Goal: Task Accomplishment & Management: Manage account settings

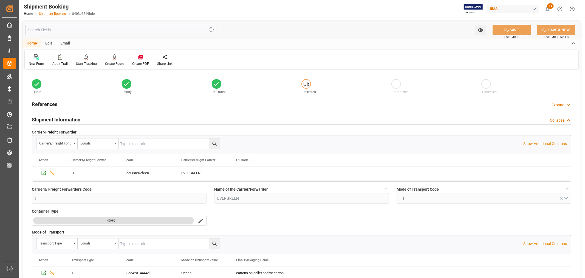
drag, startPoint x: 0, startPoint y: 0, endPoint x: 53, endPoint y: 12, distance: 54.0
click at [53, 12] on link "Shipment Booking" at bounding box center [52, 14] width 27 height 4
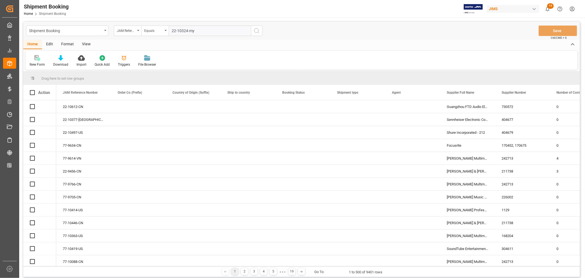
type input "22-10324-my"
click at [257, 30] on icon "search button" at bounding box center [257, 30] width 7 height 7
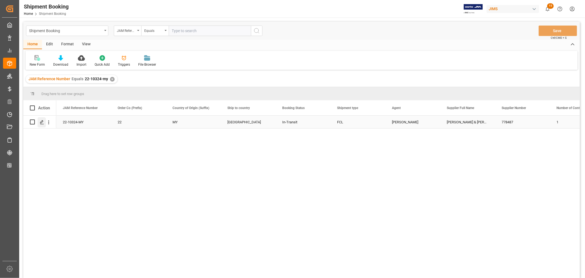
click at [42, 123] on icon "Press SPACE to select this row." at bounding box center [42, 122] width 4 height 4
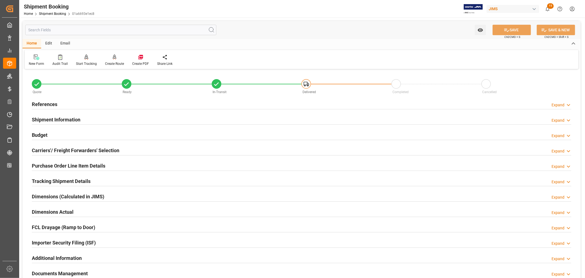
click at [47, 179] on h2 "Tracking Shipment Details" at bounding box center [61, 180] width 59 height 7
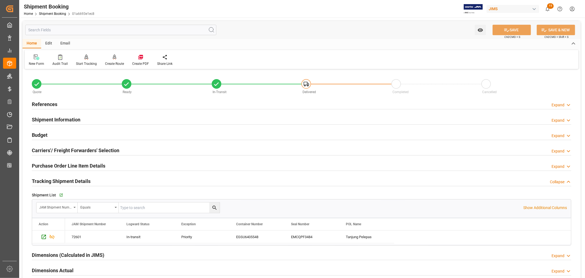
click at [47, 179] on h2 "Tracking Shipment Details" at bounding box center [61, 180] width 59 height 7
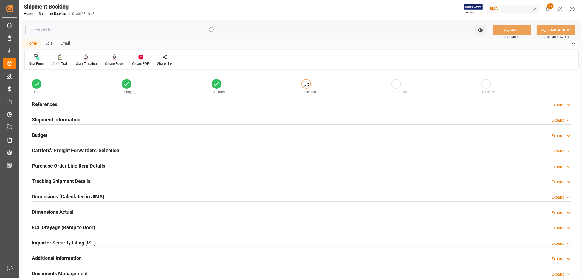
click at [62, 118] on h2 "Shipment Information" at bounding box center [56, 119] width 49 height 7
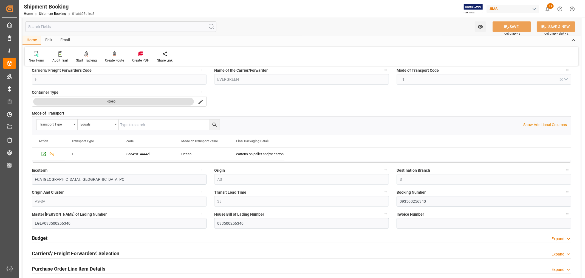
scroll to position [152, 0]
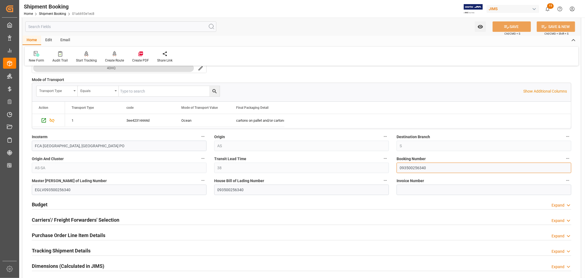
click at [414, 168] on input "093500256340" at bounding box center [484, 167] width 175 height 10
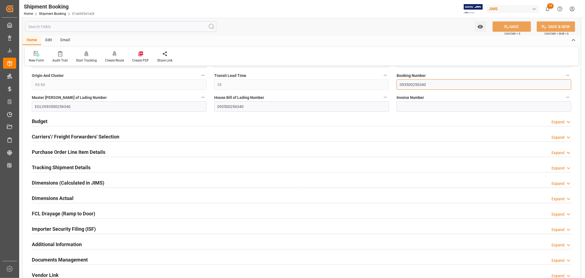
scroll to position [244, 0]
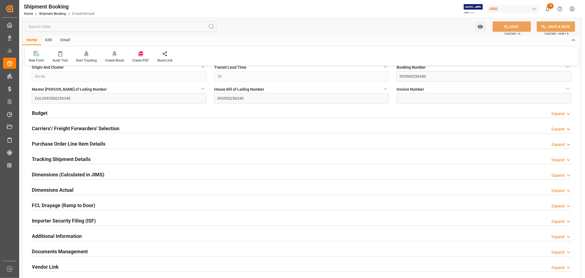
click at [110, 220] on div "Importer Security Filing (ISF) Expand" at bounding box center [302, 220] width 540 height 10
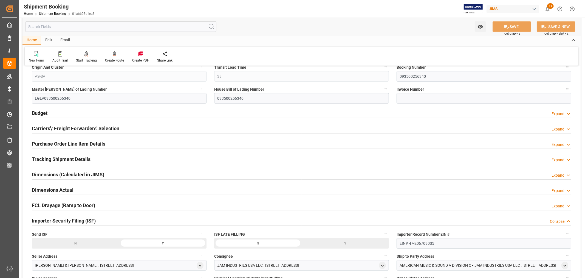
click at [110, 220] on div "Importer Security Filing (ISF) Collapse" at bounding box center [302, 220] width 540 height 10
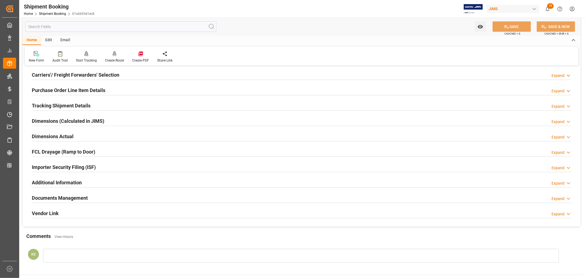
scroll to position [305, 0]
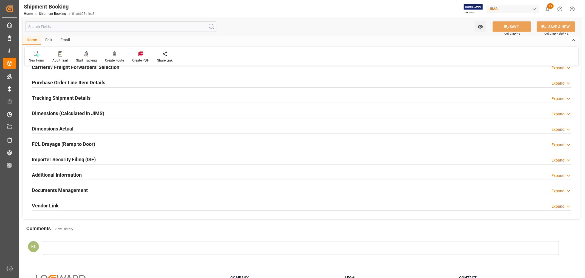
click at [119, 190] on div "Documents Management Expand" at bounding box center [302, 189] width 540 height 10
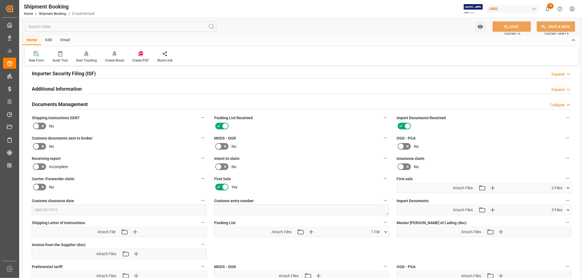
scroll to position [427, 0]
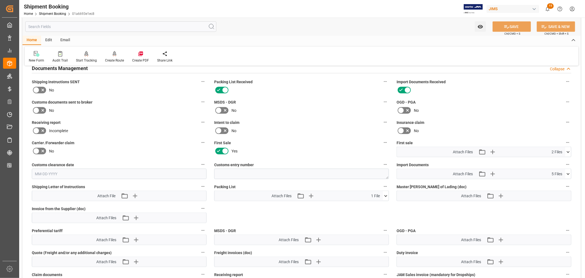
click at [568, 172] on icon at bounding box center [568, 174] width 6 height 6
click at [557, 205] on icon at bounding box center [554, 207] width 6 height 6
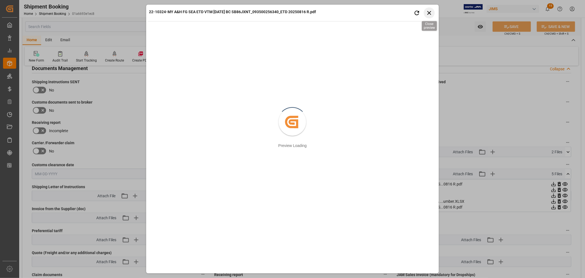
click at [429, 14] on icon "button" at bounding box center [429, 12] width 7 height 7
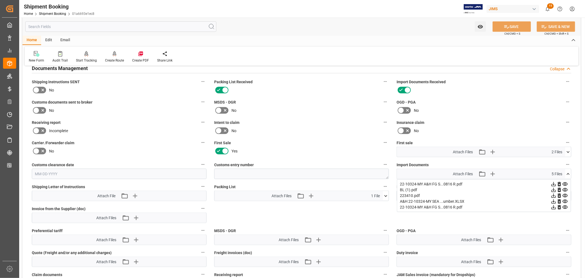
click at [557, 199] on icon at bounding box center [554, 201] width 6 height 6
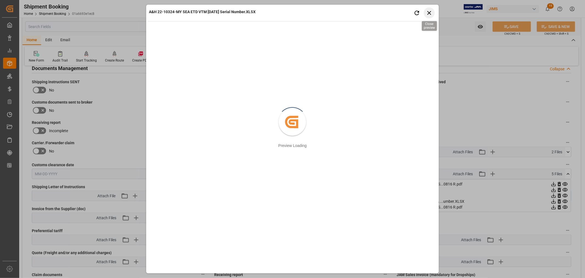
click at [428, 12] on icon "button" at bounding box center [429, 12] width 7 height 7
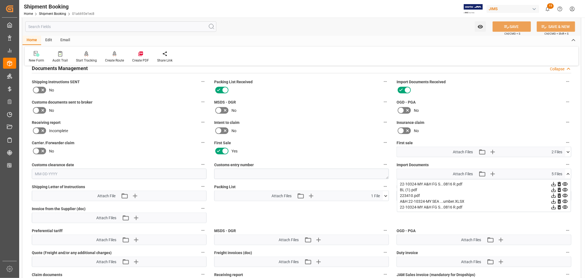
click at [556, 182] on icon at bounding box center [554, 184] width 4 height 4
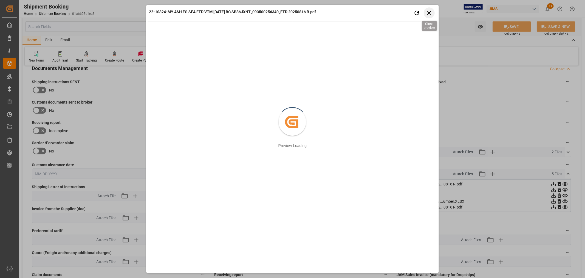
click at [429, 12] on icon "button" at bounding box center [429, 12] width 7 height 7
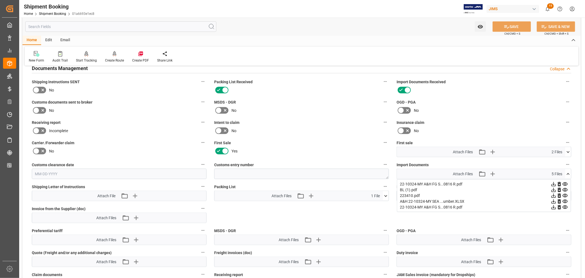
click at [556, 205] on icon at bounding box center [554, 207] width 4 height 4
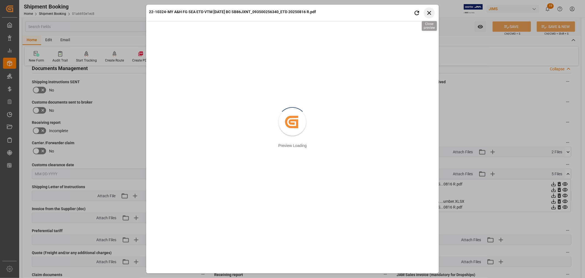
click at [428, 12] on icon "button" at bounding box center [429, 13] width 4 height 4
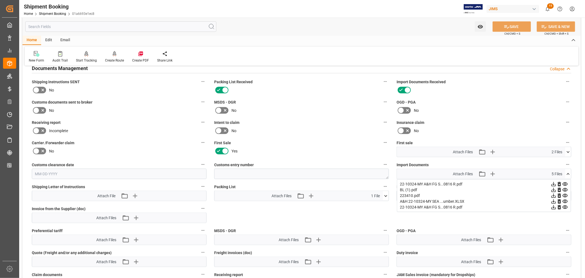
click at [557, 183] on icon at bounding box center [554, 184] width 6 height 6
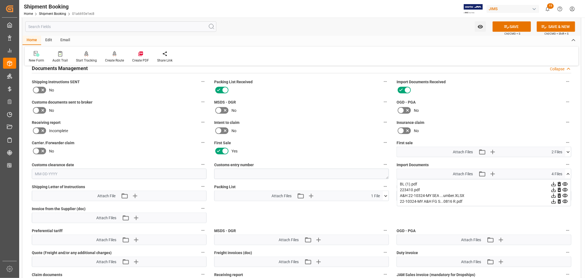
click at [557, 199] on icon at bounding box center [554, 201] width 6 height 6
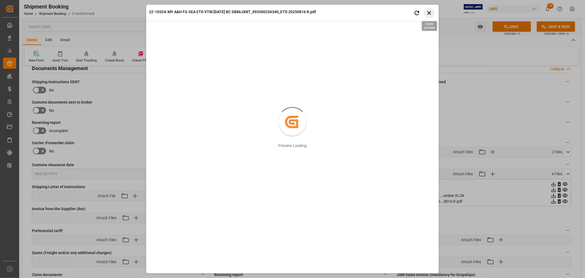
click at [429, 14] on icon "button" at bounding box center [429, 13] width 4 height 4
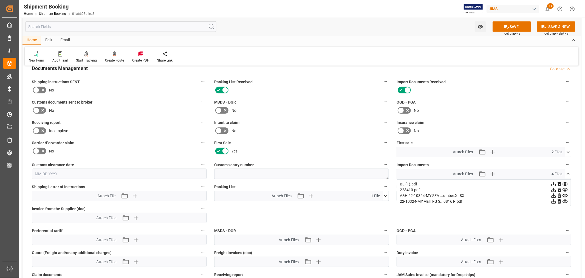
click at [557, 194] on icon at bounding box center [554, 196] width 6 height 6
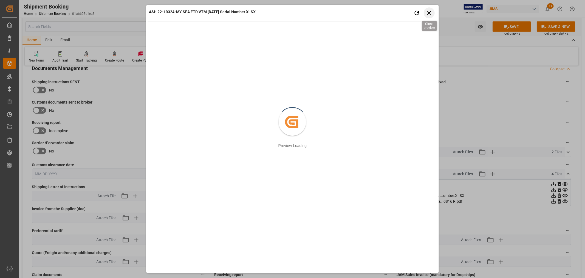
click at [431, 12] on icon "button" at bounding box center [429, 12] width 7 height 7
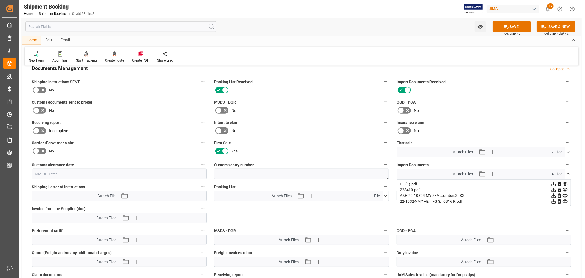
click at [553, 195] on icon at bounding box center [554, 196] width 6 height 6
click at [553, 195] on icon at bounding box center [554, 195] width 4 height 4
click at [511, 27] on button "SAVE" at bounding box center [512, 26] width 38 height 10
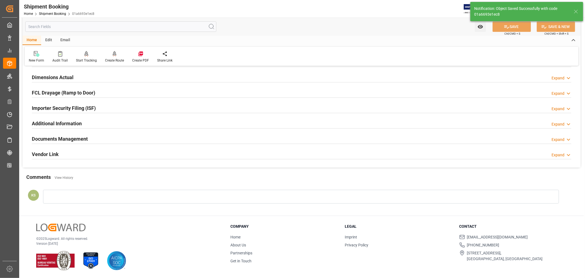
scroll to position [135, 0]
click at [568, 140] on polyline at bounding box center [568, 139] width 3 height 1
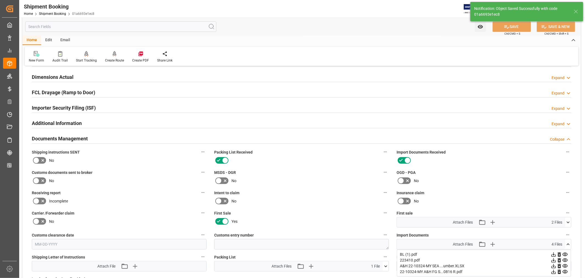
scroll to position [205, 0]
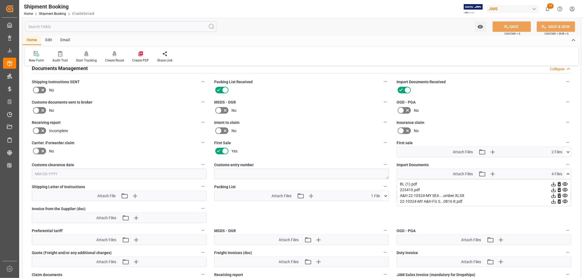
click at [553, 195] on icon at bounding box center [554, 196] width 6 height 6
drag, startPoint x: 434, startPoint y: 20, endPoint x: 435, endPoint y: 23, distance: 2.8
click at [434, 20] on div "Watch Option SAVE Ctrl/CMD + S SAVE & NEW Ctrl/CMD + Shift + S" at bounding box center [301, 27] width 558 height 18
click at [569, 151] on icon at bounding box center [568, 152] width 3 height 2
click at [556, 167] on icon at bounding box center [554, 168] width 4 height 4
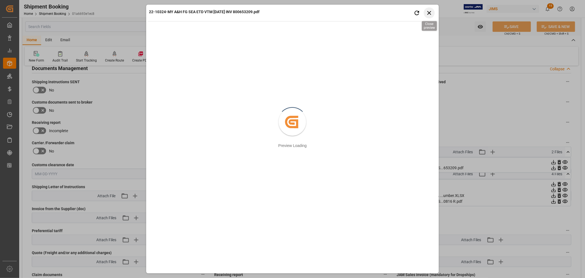
click at [430, 11] on icon "button" at bounding box center [429, 12] width 7 height 7
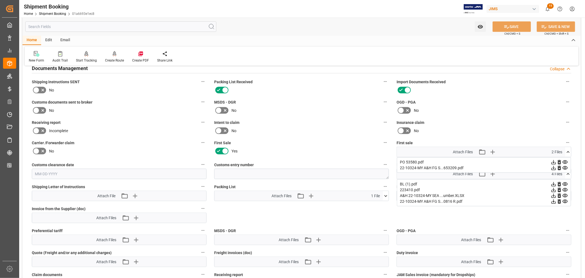
click at [568, 150] on icon at bounding box center [568, 152] width 6 height 6
click at [568, 171] on icon at bounding box center [568, 174] width 6 height 6
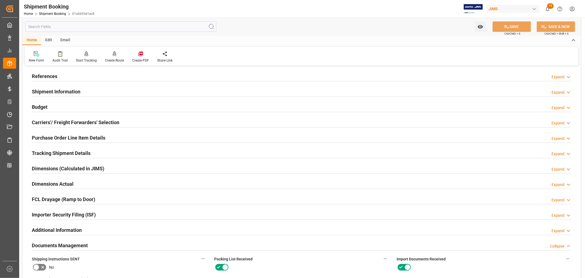
scroll to position [0, 0]
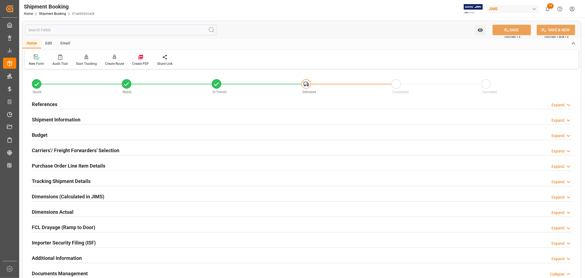
click at [45, 100] on h2 "References" at bounding box center [45, 103] width 26 height 7
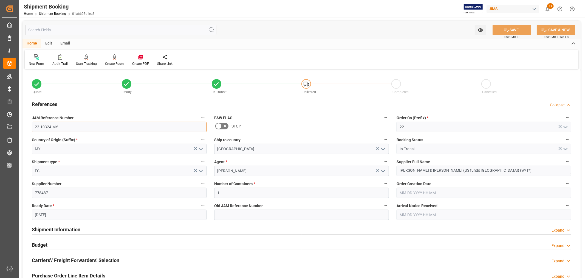
drag, startPoint x: 56, startPoint y: 126, endPoint x: 29, endPoint y: 127, distance: 26.9
click at [29, 127] on div "JAM Reference Number 22-10324-MY" at bounding box center [119, 123] width 182 height 22
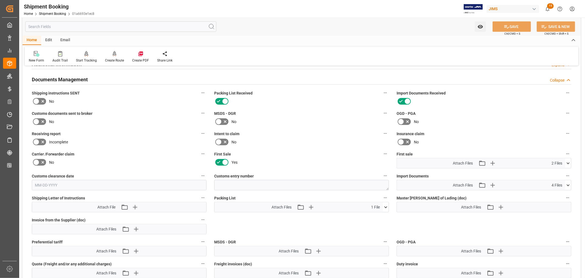
scroll to position [335, 0]
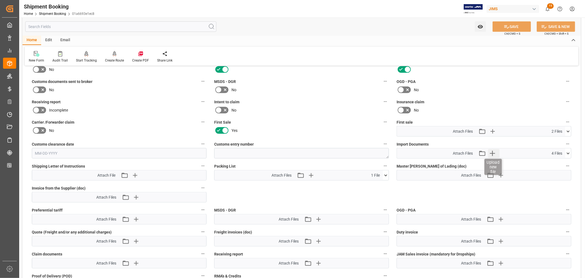
click at [492, 152] on icon "button" at bounding box center [492, 153] width 5 height 5
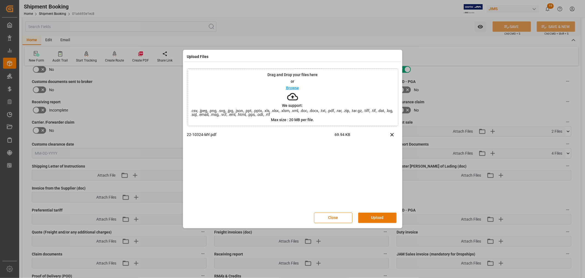
click at [369, 214] on button "Upload" at bounding box center [377, 217] width 38 height 10
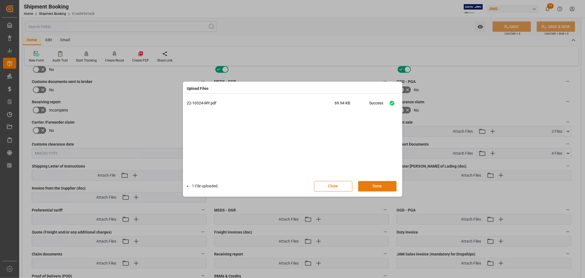
click at [378, 186] on button "Done" at bounding box center [377, 186] width 38 height 10
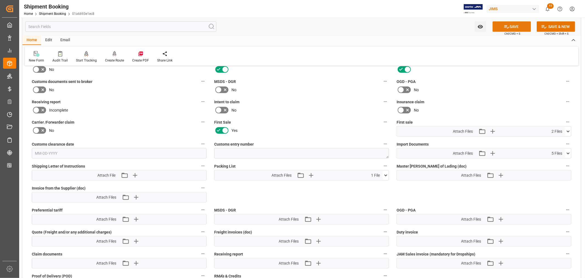
click at [511, 25] on button "SAVE" at bounding box center [512, 26] width 38 height 10
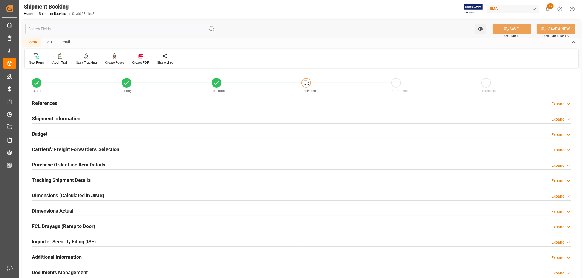
scroll to position [0, 0]
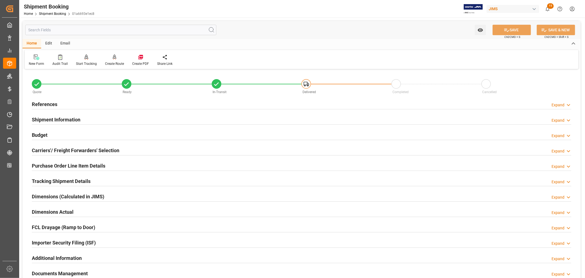
click at [47, 103] on h2 "References" at bounding box center [45, 103] width 26 height 7
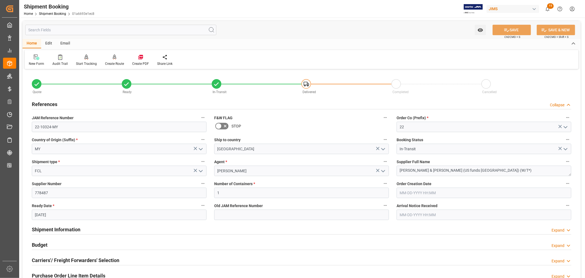
click at [47, 103] on h2 "References" at bounding box center [45, 103] width 26 height 7
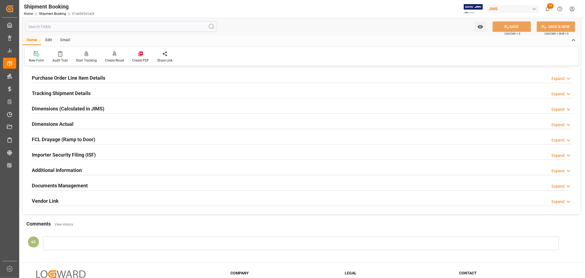
scroll to position [91, 0]
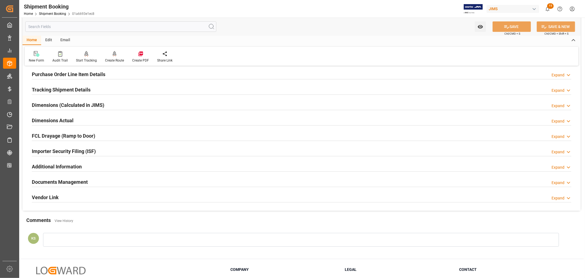
click at [534, 182] on div "Documents Management Expand" at bounding box center [302, 181] width 540 height 10
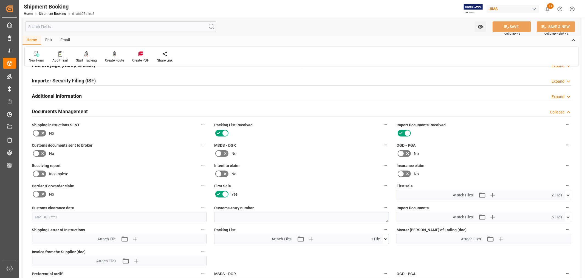
scroll to position [213, 0]
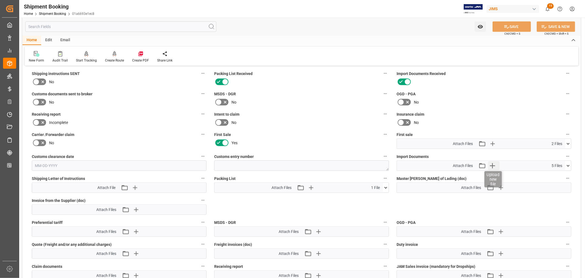
click at [494, 165] on icon "button" at bounding box center [492, 165] width 9 height 9
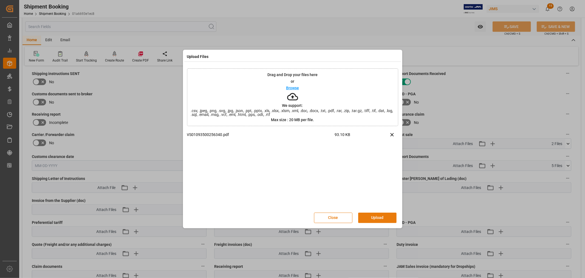
click at [376, 217] on button "Upload" at bounding box center [377, 217] width 38 height 10
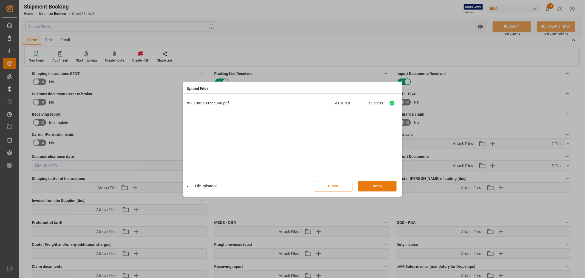
click at [378, 185] on button "Done" at bounding box center [377, 186] width 38 height 10
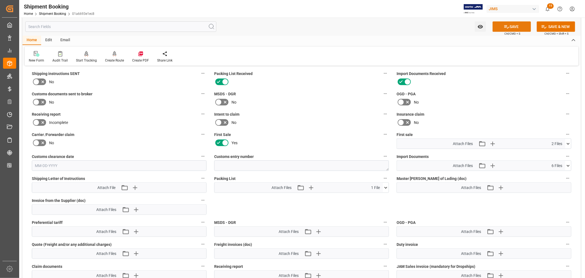
click at [512, 27] on button "SAVE" at bounding box center [512, 26] width 38 height 10
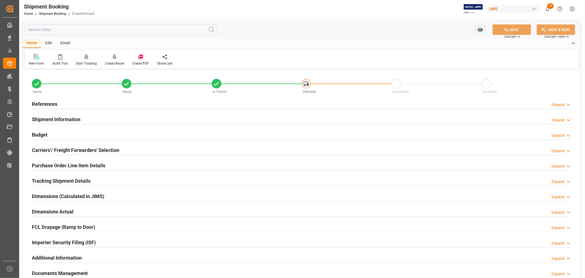
scroll to position [0, 0]
click at [63, 118] on h2 "Shipment Information" at bounding box center [56, 119] width 49 height 7
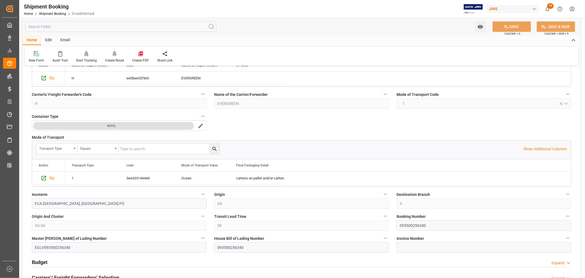
scroll to position [122, 0]
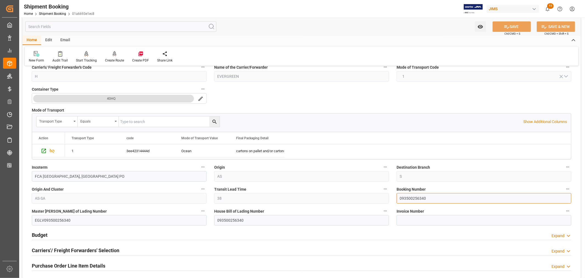
click at [411, 198] on input "093500256340" at bounding box center [484, 198] width 175 height 10
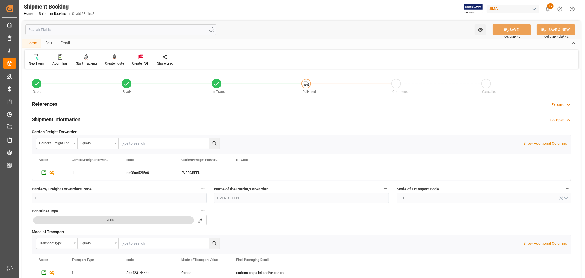
scroll to position [0, 0]
click at [49, 102] on h2 "References" at bounding box center [45, 103] width 26 height 7
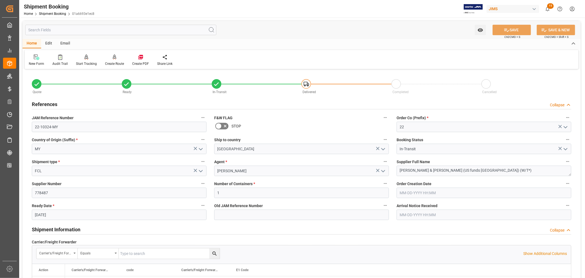
click at [49, 102] on h2 "References" at bounding box center [45, 103] width 26 height 7
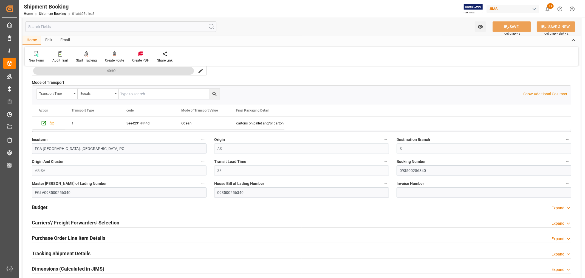
scroll to position [152, 0]
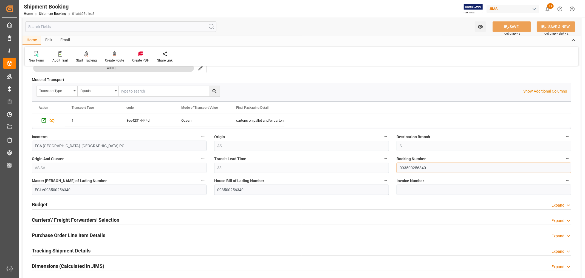
click at [412, 168] on input "093500256340" at bounding box center [484, 167] width 175 height 10
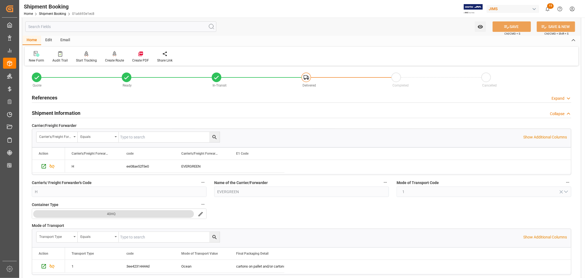
scroll to position [0, 0]
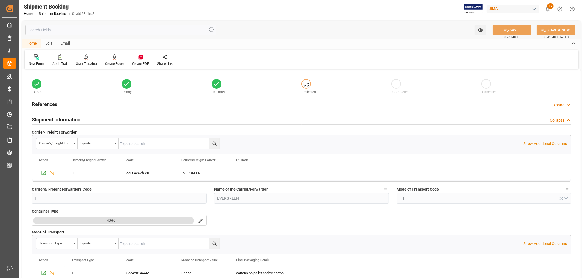
click at [54, 119] on h2 "Shipment Information" at bounding box center [56, 119] width 49 height 7
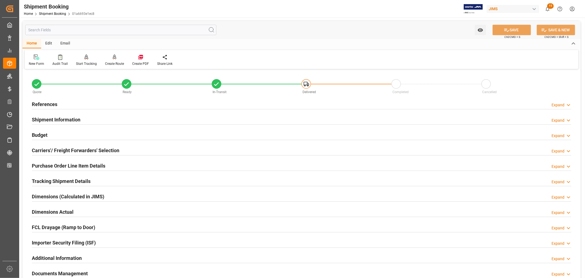
click at [48, 103] on h2 "References" at bounding box center [45, 103] width 26 height 7
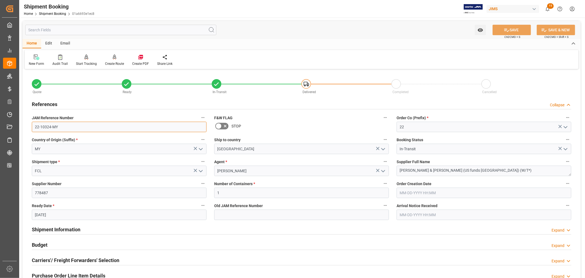
drag, startPoint x: 58, startPoint y: 126, endPoint x: 35, endPoint y: 126, distance: 23.1
click at [35, 126] on input "22-10324-MY" at bounding box center [119, 127] width 175 height 10
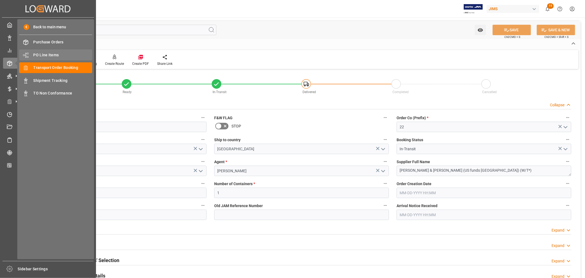
click at [45, 55] on span "PO Line Items" at bounding box center [62, 55] width 59 height 6
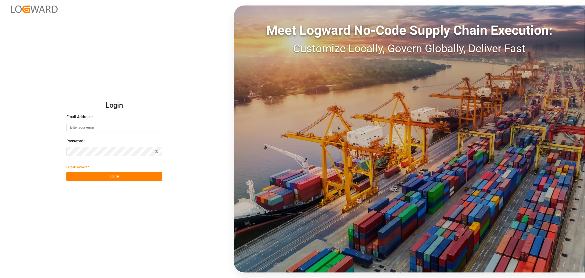
type input "[PERSON_NAME][EMAIL_ADDRESS][PERSON_NAME][DOMAIN_NAME]"
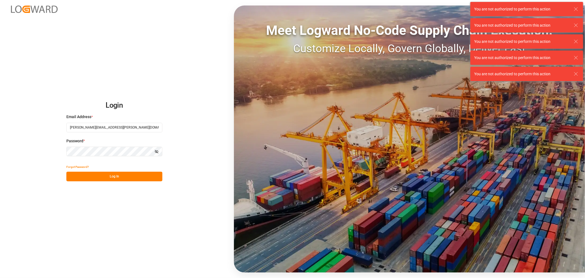
click at [112, 174] on button "Log In" at bounding box center [114, 176] width 96 height 10
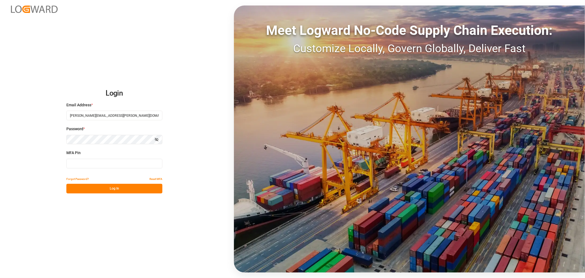
click at [114, 188] on button "Log In" at bounding box center [114, 189] width 96 height 10
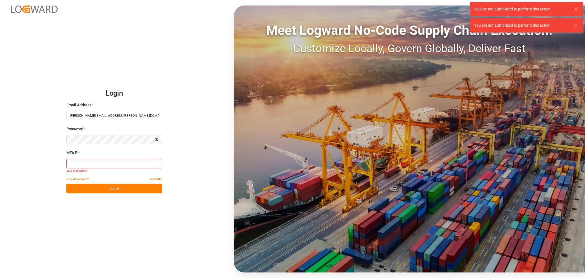
click at [105, 164] on input at bounding box center [114, 164] width 96 height 10
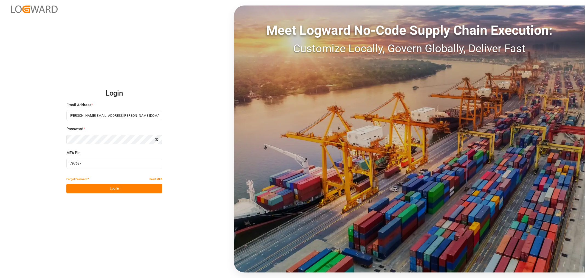
type input "797687"
click at [110, 189] on button "Log In" at bounding box center [114, 189] width 96 height 10
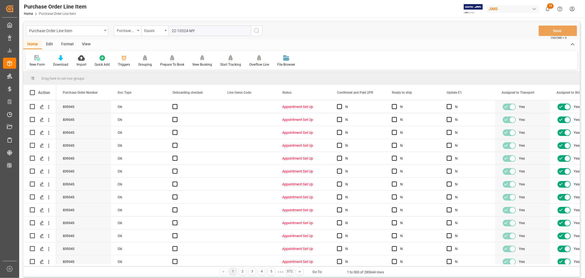
type input "22-10324-MY"
click at [256, 30] on icon "search button" at bounding box center [257, 30] width 7 height 7
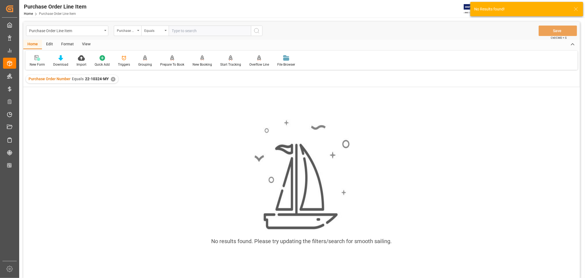
click at [112, 77] on div "✕" at bounding box center [113, 79] width 5 height 5
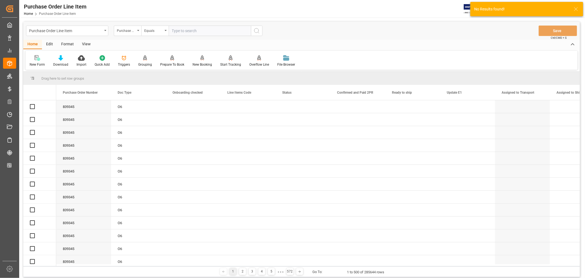
click at [139, 31] on icon "open menu" at bounding box center [138, 30] width 2 height 1
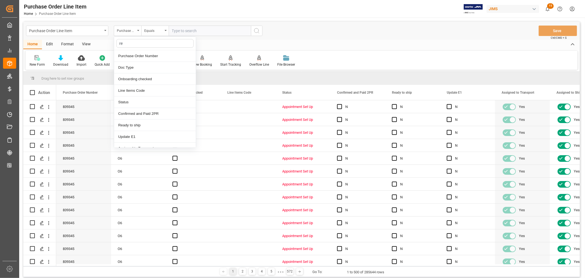
type input "ref"
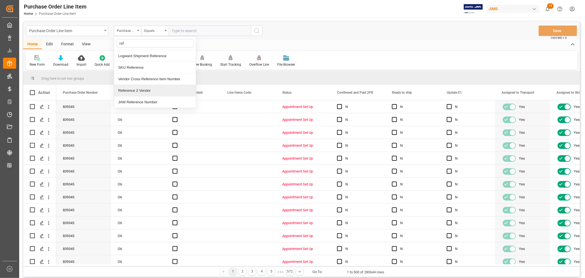
click at [132, 91] on div "Reference 2 Vendor" at bounding box center [155, 91] width 82 height 12
click at [171, 30] on input "text" at bounding box center [210, 31] width 82 height 10
paste input "22-10324-MY"
type input "22-10324-MY"
click at [258, 30] on icon "search button" at bounding box center [257, 30] width 7 height 7
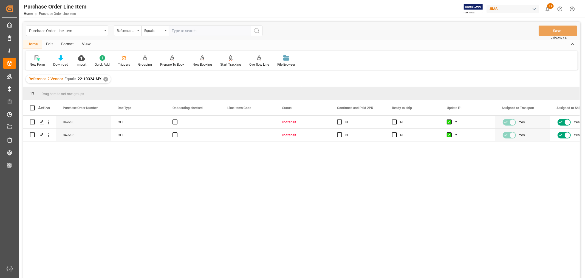
click at [85, 43] on div "View" at bounding box center [86, 44] width 17 height 9
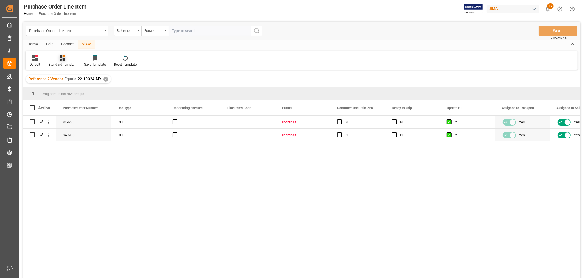
click at [61, 61] on div "Standard Templates" at bounding box center [62, 61] width 36 height 12
click at [75, 133] on div "Buyer Discrepancy" at bounding box center [77, 134] width 48 height 6
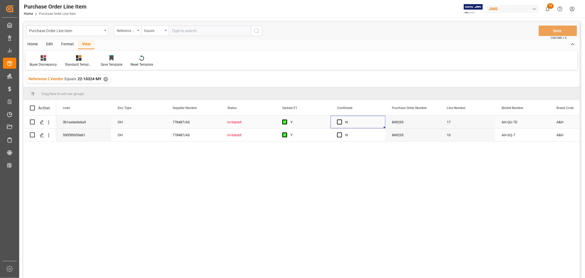
click at [362, 119] on div "N" at bounding box center [361, 122] width 33 height 13
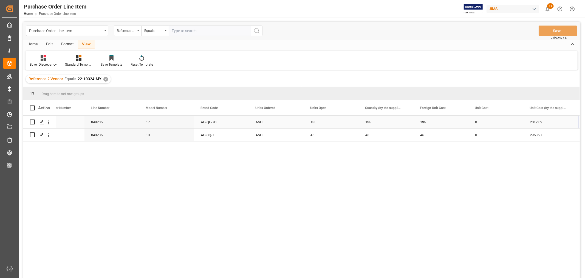
scroll to position [0, 356]
click at [483, 121] on div "2012.02" at bounding box center [496, 122] width 55 height 13
drag, startPoint x: 522, startPoint y: 127, endPoint x: 547, endPoint y: 126, distance: 25.3
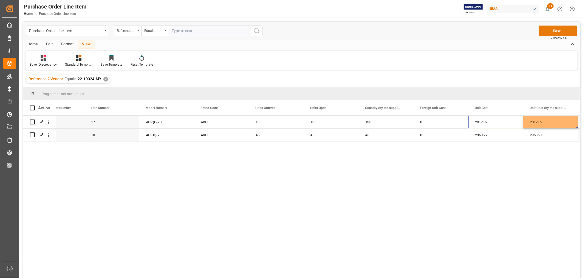
click at [557, 29] on button "Save" at bounding box center [558, 31] width 38 height 10
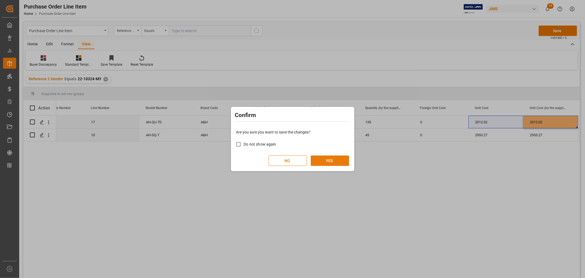
click at [328, 160] on button "YES" at bounding box center [330, 160] width 38 height 10
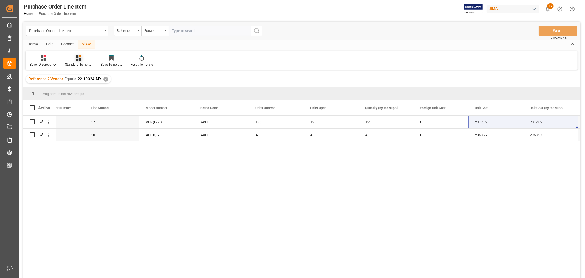
click at [78, 61] on div "Standard Templates" at bounding box center [79, 61] width 36 height 12
click at [81, 90] on div "HS listing [GEOGRAPHIC_DATA]" at bounding box center [93, 89] width 48 height 6
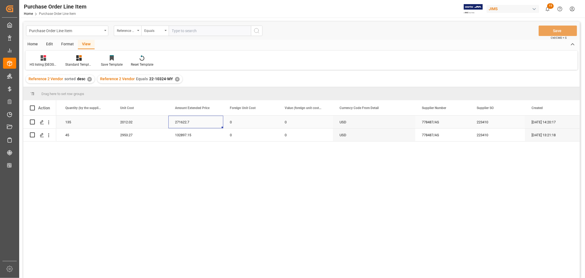
click at [213, 123] on div "271622.7" at bounding box center [195, 122] width 55 height 13
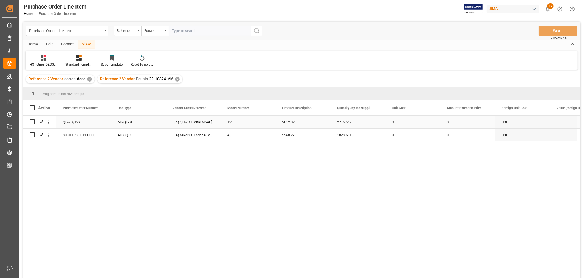
scroll to position [0, 0]
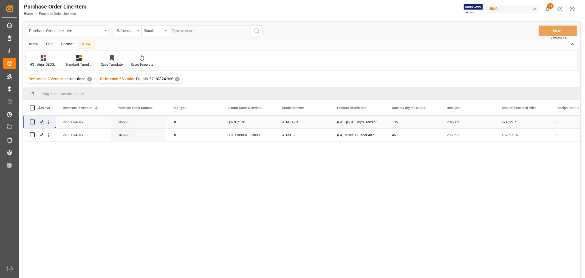
click at [90, 121] on div "22-10324-MY" at bounding box center [83, 122] width 55 height 13
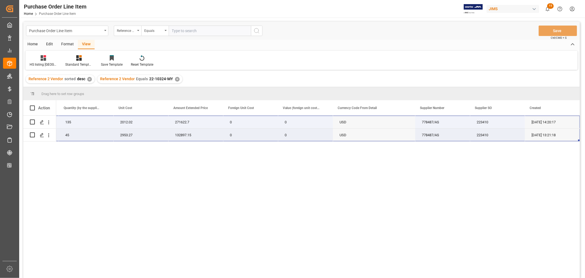
drag, startPoint x: 83, startPoint y: 117, endPoint x: 551, endPoint y: 132, distance: 467.5
click at [551, 132] on div "AH-QU-7D (EA) QU-7D Digital Mixer [PERSON_NAME] 135 2012.02 271622.7 0 0 22-103…" at bounding box center [154, 129] width 850 height 26
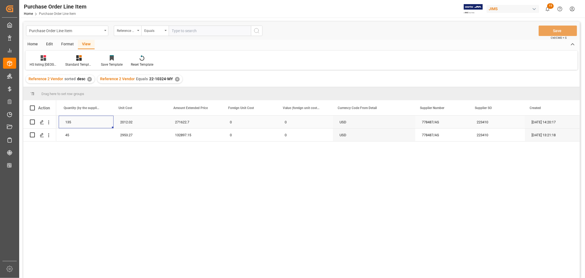
click at [75, 123] on div "135" at bounding box center [86, 122] width 55 height 13
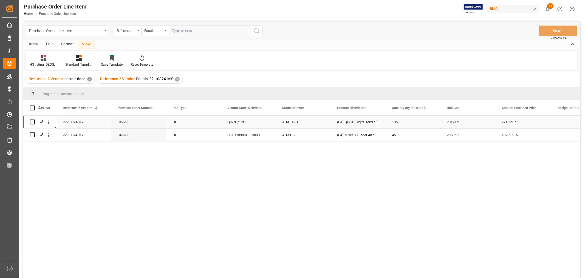
click at [75, 123] on div "22-10324-MY" at bounding box center [83, 122] width 55 height 13
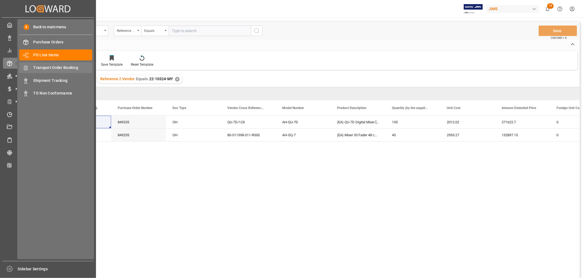
click at [64, 67] on span "Transport Order Booking" at bounding box center [62, 68] width 59 height 6
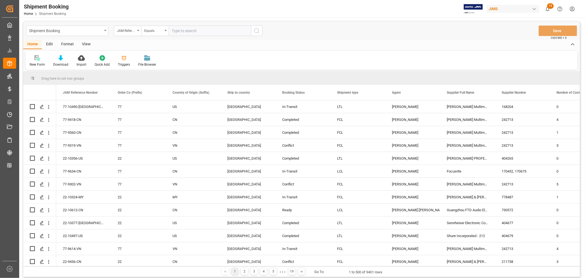
click at [173, 31] on input "text" at bounding box center [210, 31] width 82 height 10
paste input "22-10324-MY"
type input "22-10324-MY"
click at [256, 31] on icon "search button" at bounding box center [257, 30] width 7 height 7
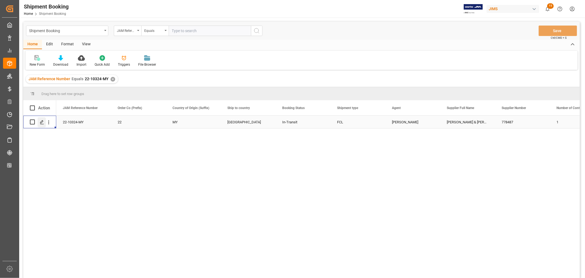
click at [42, 122] on icon "Press SPACE to select this row." at bounding box center [42, 122] width 4 height 4
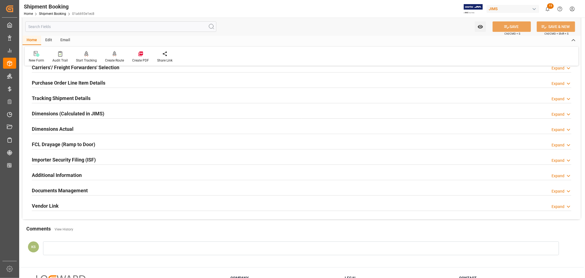
scroll to position [91, 0]
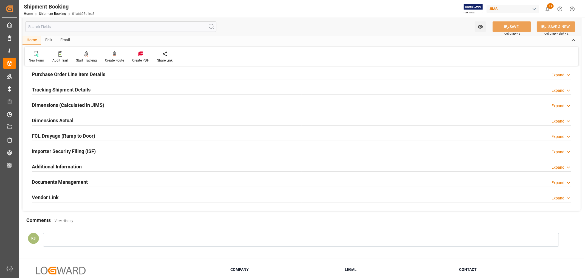
click at [105, 179] on div "Documents Management Expand" at bounding box center [302, 181] width 540 height 10
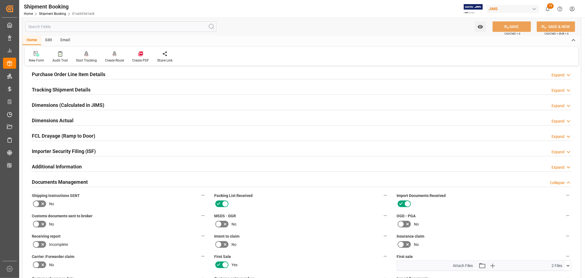
click at [63, 89] on h2 "Tracking Shipment Details" at bounding box center [61, 89] width 59 height 7
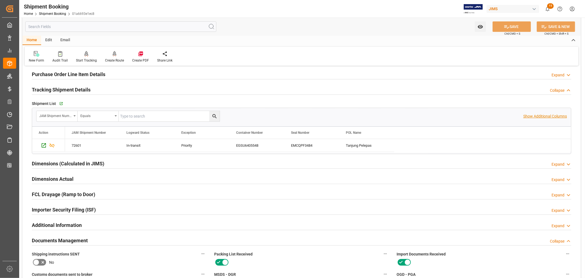
click at [539, 116] on p "Show Additional Columns" at bounding box center [545, 116] width 44 height 6
click at [385, 143] on div "Tanjung Pelepas" at bounding box center [366, 145] width 55 height 13
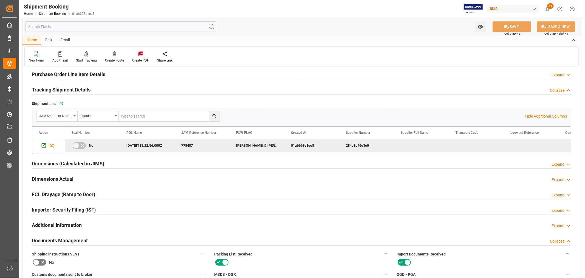
scroll to position [0, 110]
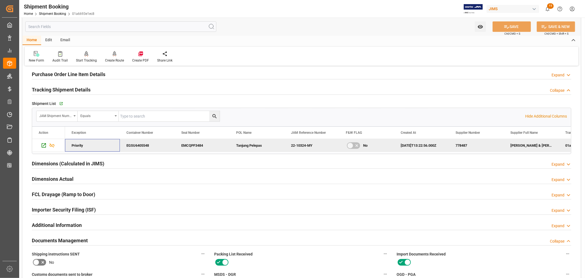
click at [72, 92] on h2 "Tracking Shipment Details" at bounding box center [61, 89] width 59 height 7
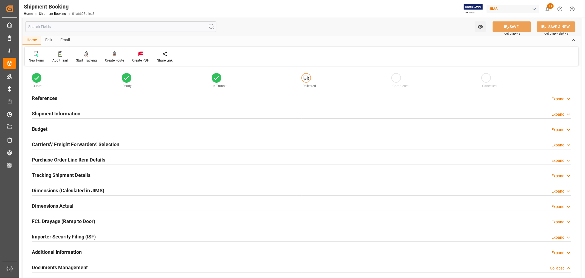
scroll to position [0, 0]
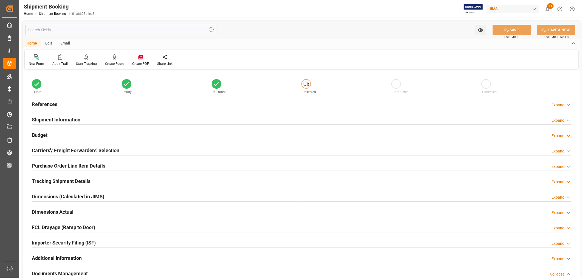
click at [51, 103] on h2 "References" at bounding box center [45, 103] width 26 height 7
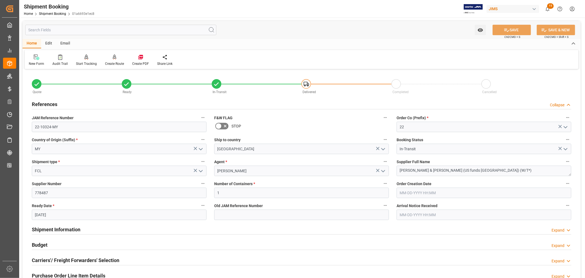
click at [51, 103] on h2 "References" at bounding box center [45, 103] width 26 height 7
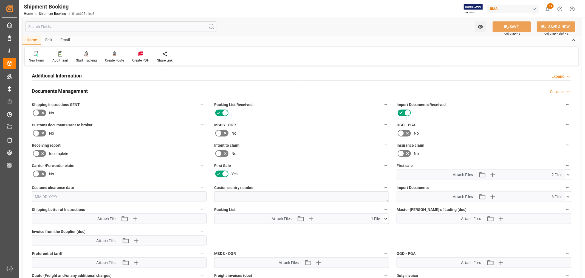
scroll to position [183, 0]
click at [38, 133] on icon at bounding box center [36, 132] width 7 height 7
click at [0, 0] on input "checkbox" at bounding box center [0, 0] width 0 height 0
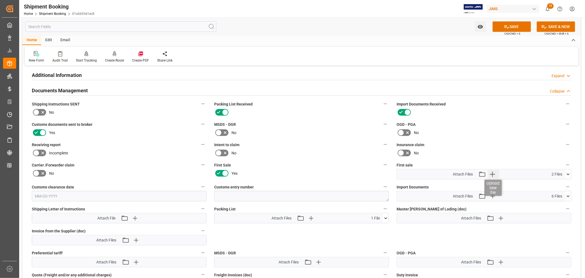
click at [495, 172] on icon "button" at bounding box center [492, 173] width 5 height 5
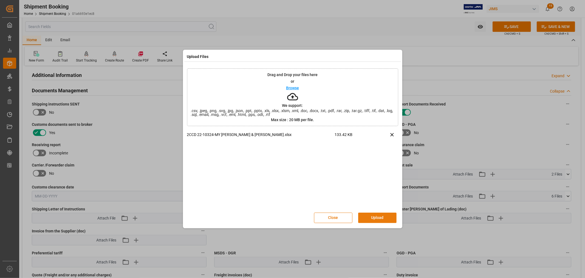
click at [373, 216] on button "Upload" at bounding box center [377, 217] width 38 height 10
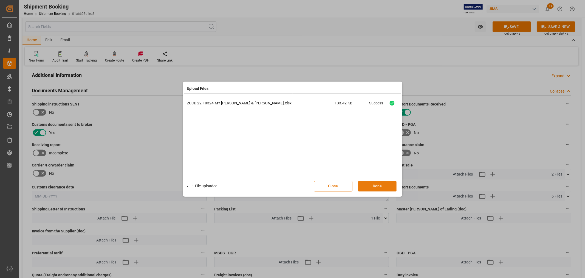
click at [375, 187] on button "Done" at bounding box center [377, 186] width 38 height 10
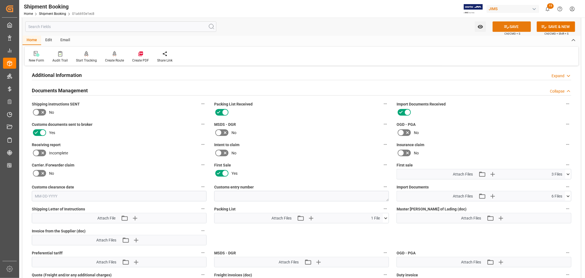
click at [512, 27] on button "SAVE" at bounding box center [512, 26] width 38 height 10
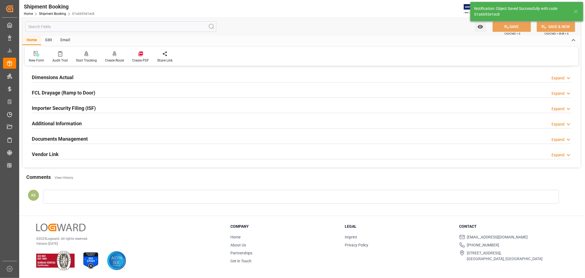
scroll to position [135, 0]
click at [113, 139] on div "Documents Management Expand" at bounding box center [302, 138] width 540 height 10
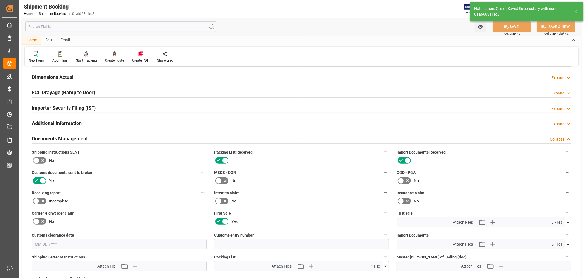
scroll to position [183, 0]
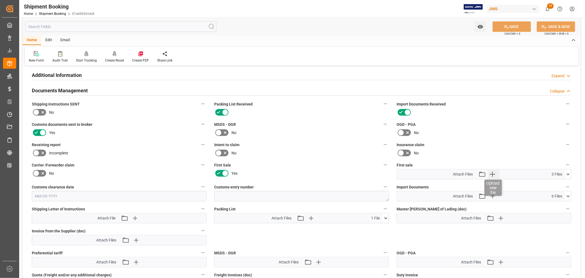
click at [492, 171] on icon "button" at bounding box center [492, 173] width 5 height 5
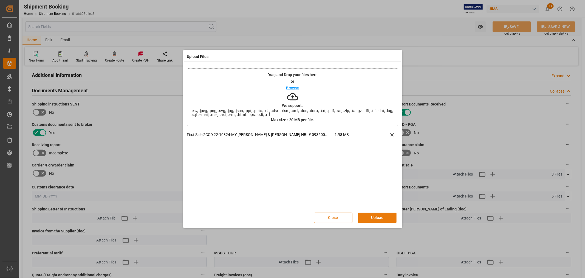
click at [375, 215] on button "Upload" at bounding box center [377, 217] width 38 height 10
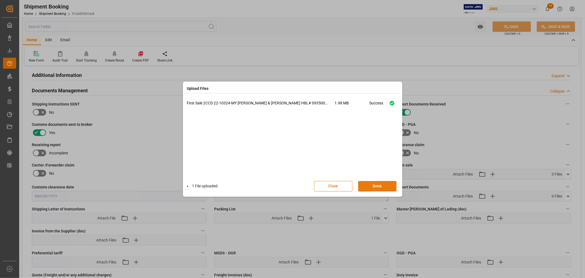
click at [376, 185] on button "Done" at bounding box center [377, 186] width 38 height 10
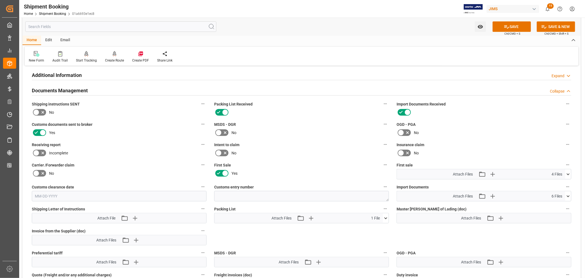
click at [50, 88] on h2 "Documents Management" at bounding box center [60, 90] width 56 height 7
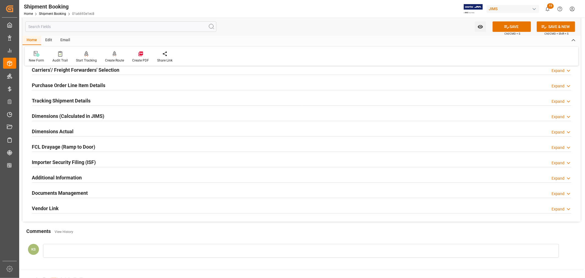
scroll to position [0, 0]
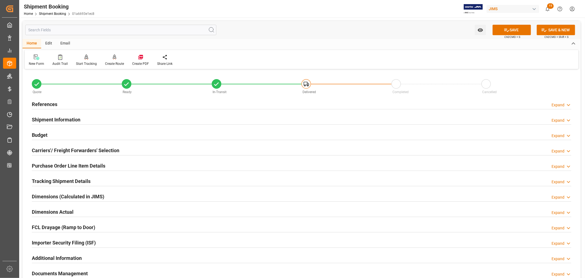
click at [46, 102] on h2 "References" at bounding box center [45, 103] width 26 height 7
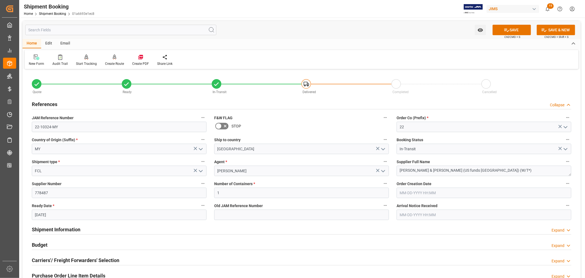
click at [46, 102] on h2 "References" at bounding box center [45, 103] width 26 height 7
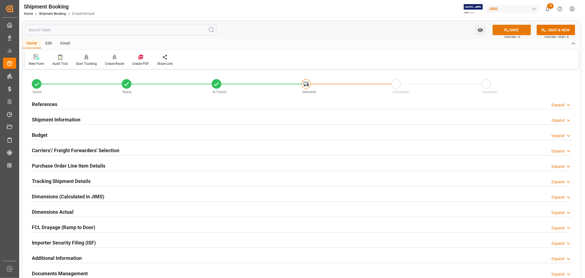
click at [509, 30] on button "SAVE" at bounding box center [512, 30] width 38 height 10
click at [52, 12] on link "Shipment Booking" at bounding box center [52, 14] width 27 height 4
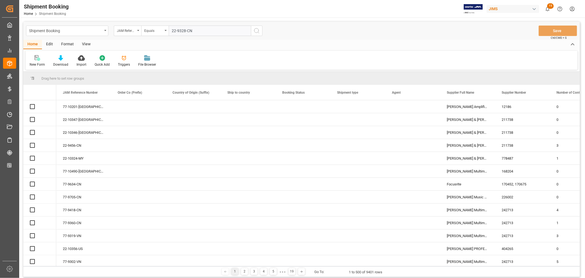
type input "22-9328-CN"
click at [257, 30] on icon "search button" at bounding box center [257, 30] width 7 height 7
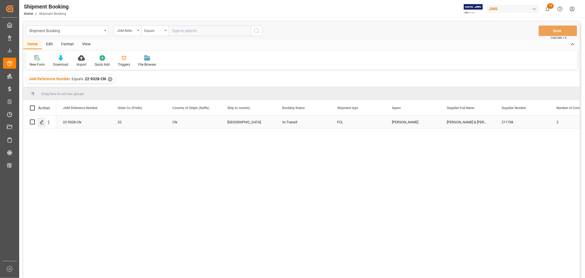
click at [41, 122] on icon "Press SPACE to select this row." at bounding box center [42, 122] width 4 height 4
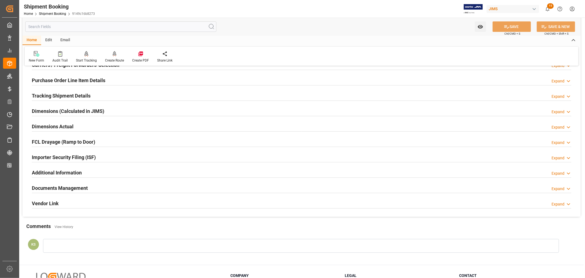
scroll to position [135, 0]
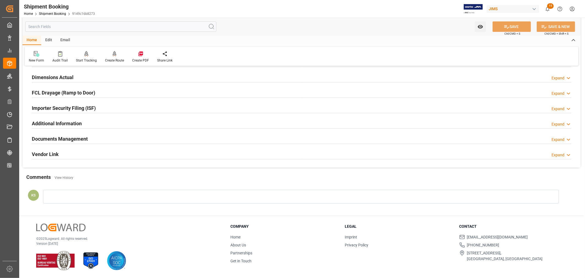
click at [80, 138] on h2 "Documents Management" at bounding box center [60, 138] width 56 height 7
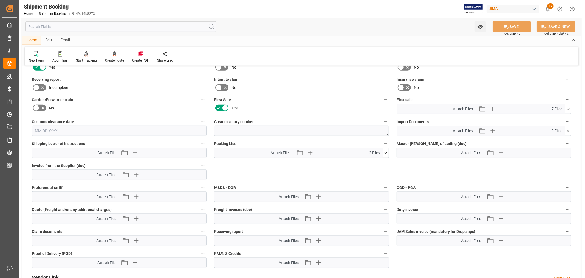
scroll to position [257, 0]
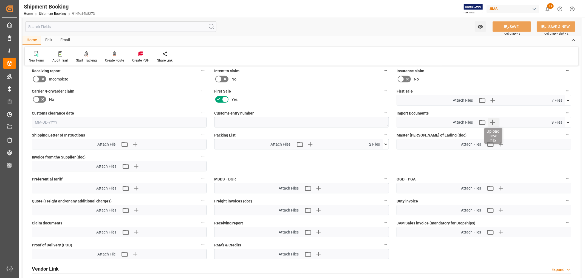
click at [492, 120] on icon "button" at bounding box center [492, 122] width 5 height 5
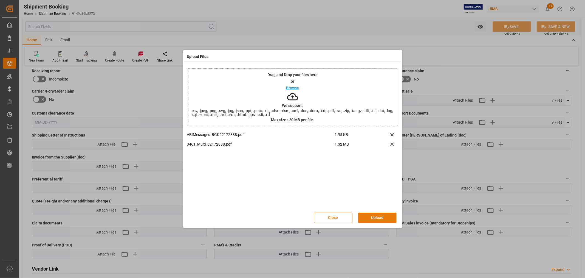
click at [372, 214] on button "Upload" at bounding box center [377, 217] width 38 height 10
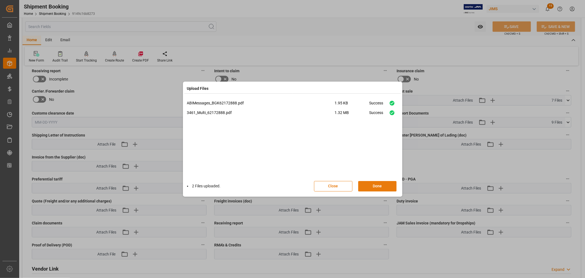
click at [377, 187] on button "Done" at bounding box center [377, 186] width 38 height 10
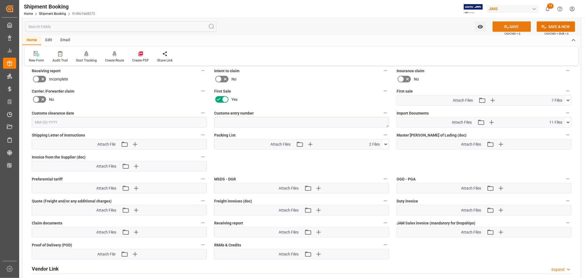
click at [509, 26] on button "SAVE" at bounding box center [512, 26] width 38 height 10
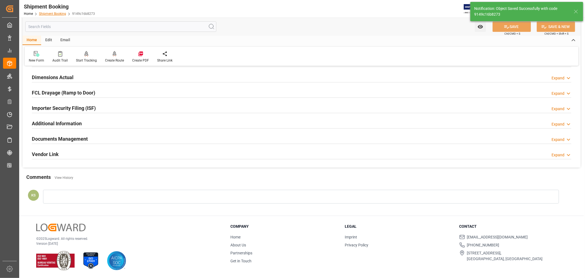
scroll to position [135, 0]
click at [51, 12] on link "Shipment Booking" at bounding box center [52, 14] width 27 height 4
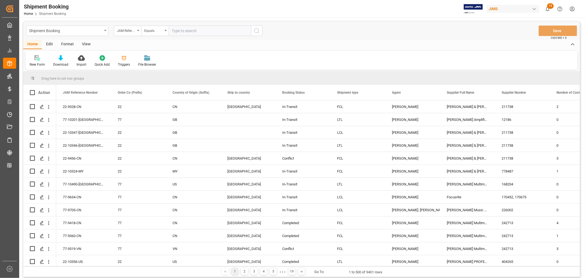
paste input "22-9528-MY"
type input "22-9528-MY"
click at [256, 29] on icon "search button" at bounding box center [257, 30] width 7 height 7
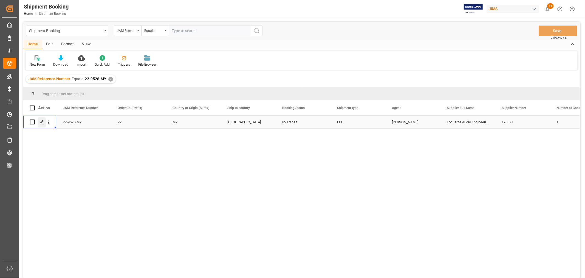
click at [42, 120] on icon "Press SPACE to select this row." at bounding box center [42, 122] width 4 height 4
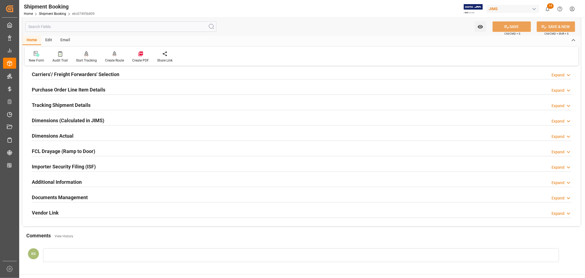
scroll to position [122, 0]
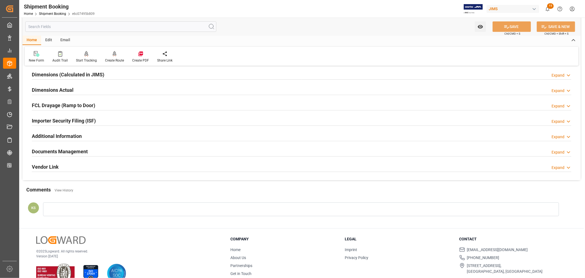
drag, startPoint x: 76, startPoint y: 151, endPoint x: 107, endPoint y: 150, distance: 31.6
click at [76, 151] on h2 "Documents Management" at bounding box center [60, 151] width 56 height 7
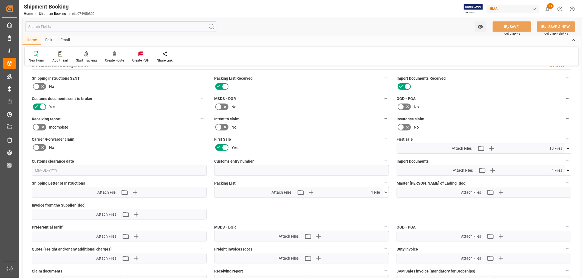
scroll to position [213, 0]
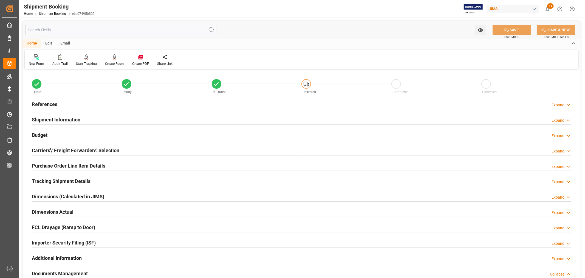
scroll to position [213, 0]
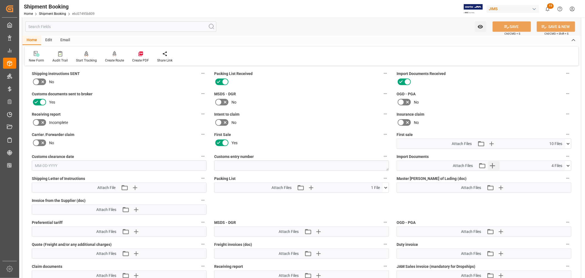
click at [493, 165] on icon "button" at bounding box center [492, 165] width 9 height 9
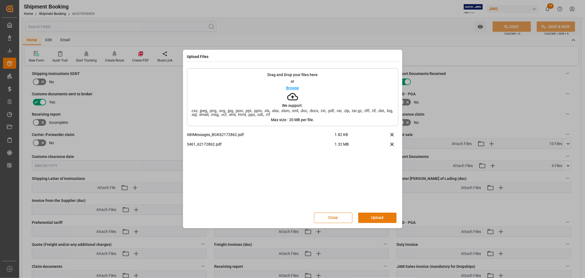
click at [372, 216] on button "Upload" at bounding box center [377, 217] width 38 height 10
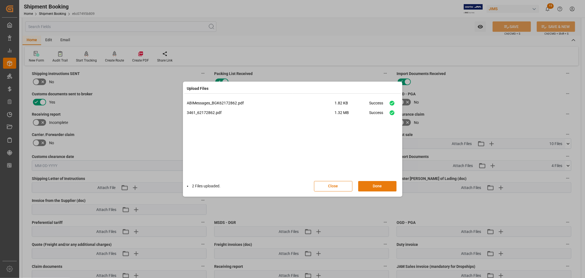
click at [375, 185] on button "Done" at bounding box center [377, 186] width 38 height 10
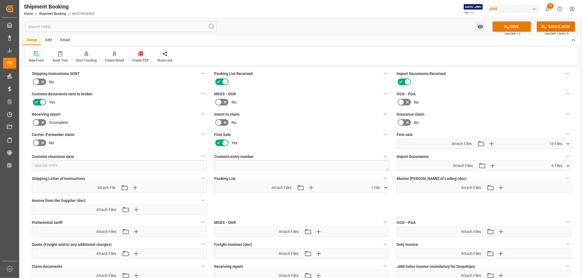
click at [507, 25] on icon at bounding box center [507, 27] width 6 height 6
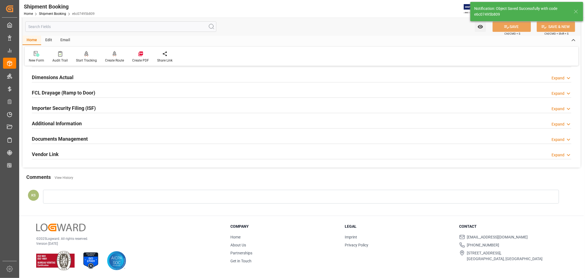
scroll to position [135, 0]
click at [57, 12] on link "Shipment Booking" at bounding box center [52, 14] width 27 height 4
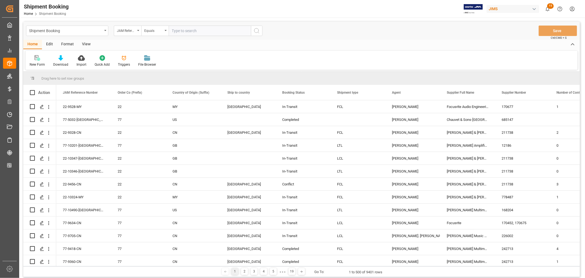
paste input "22-10327-MY"
type input "22-10327-MY"
click at [255, 31] on icon "search button" at bounding box center [257, 30] width 7 height 7
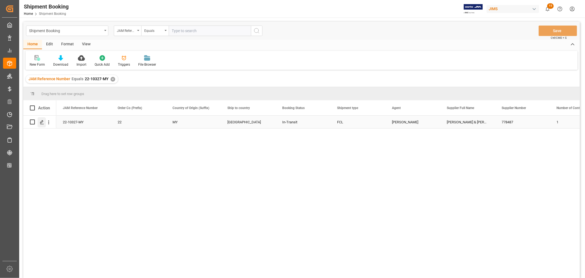
click at [42, 122] on icon "Press SPACE to select this row." at bounding box center [42, 122] width 4 height 4
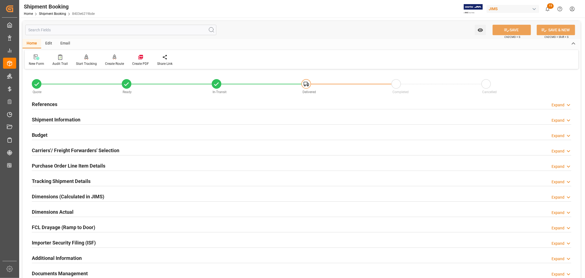
click at [50, 104] on h2 "References" at bounding box center [45, 103] width 26 height 7
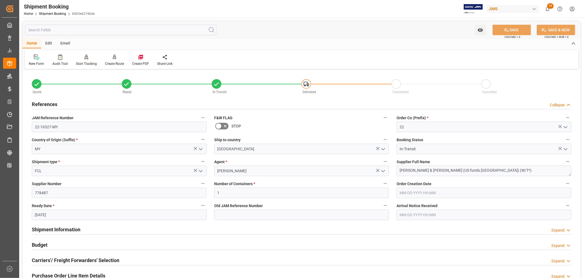
click at [50, 104] on h2 "References" at bounding box center [45, 103] width 26 height 7
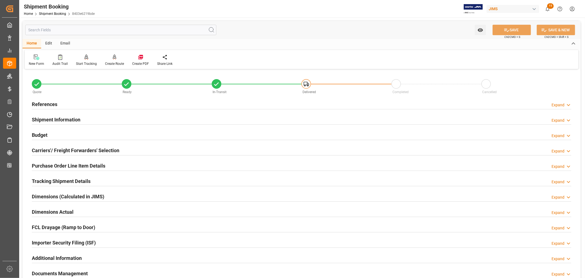
click at [52, 164] on h2 "Purchase Order Line Item Details" at bounding box center [69, 165] width 74 height 7
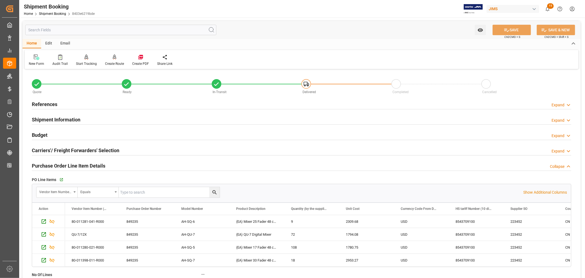
click at [52, 164] on h2 "Purchase Order Line Item Details" at bounding box center [69, 165] width 74 height 7
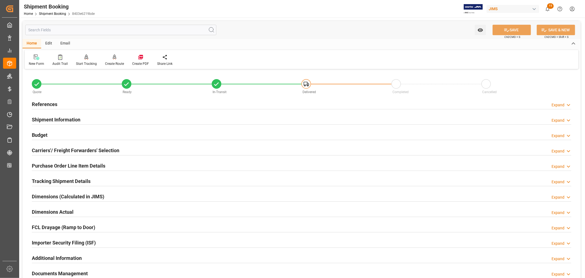
click at [52, 179] on h2 "Tracking Shipment Details" at bounding box center [61, 180] width 59 height 7
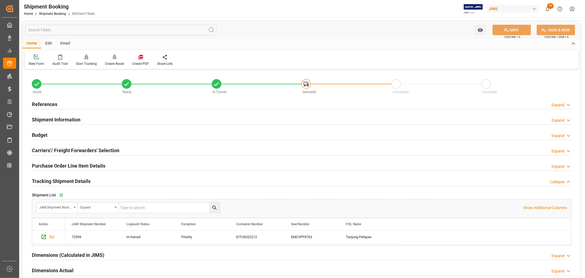
click at [52, 179] on h2 "Tracking Shipment Details" at bounding box center [61, 180] width 59 height 7
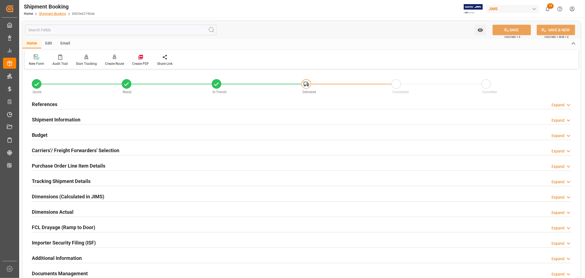
click at [55, 13] on link "Shipment Booking" at bounding box center [52, 14] width 27 height 4
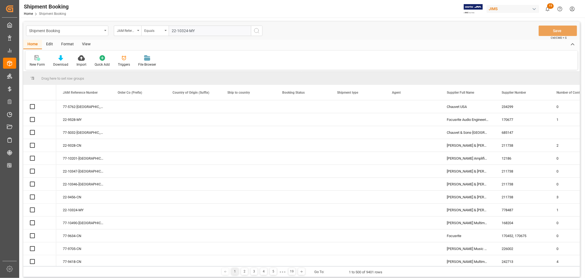
type input "22-10324-MY"
click at [257, 30] on icon "search button" at bounding box center [257, 30] width 7 height 7
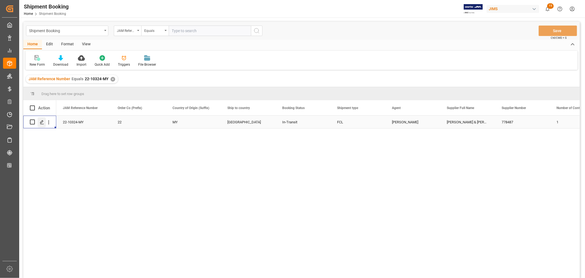
click at [43, 123] on icon "Press SPACE to select this row." at bounding box center [42, 122] width 4 height 4
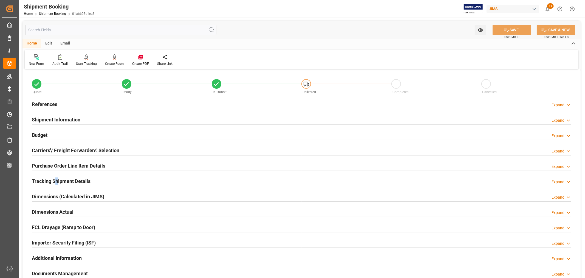
click at [57, 181] on h2 "Tracking Shipment Details" at bounding box center [61, 180] width 59 height 7
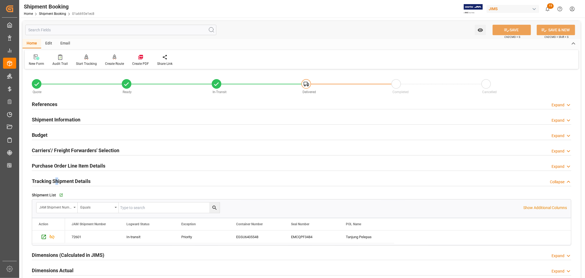
click at [57, 181] on h2 "Tracking Shipment Details" at bounding box center [61, 180] width 59 height 7
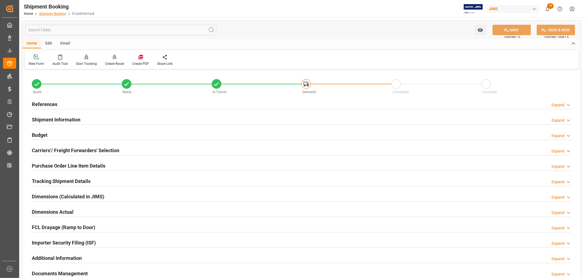
click at [55, 14] on link "Shipment Booking" at bounding box center [52, 14] width 27 height 4
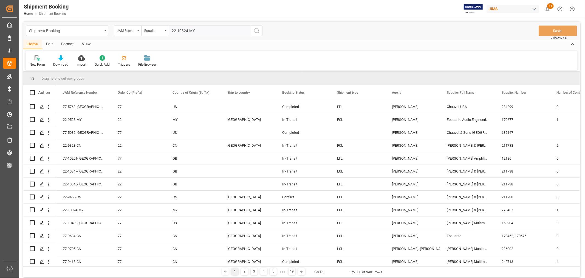
click at [188, 30] on input "22-10324-MY" at bounding box center [210, 31] width 82 height 10
type input "22-10327-MY"
click at [255, 32] on circle "search button" at bounding box center [256, 30] width 4 height 4
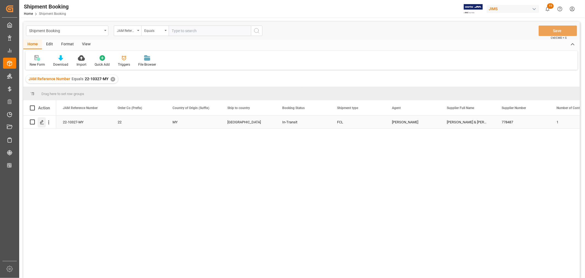
click at [43, 121] on polygon "Press SPACE to select this row." at bounding box center [41, 121] width 3 height 3
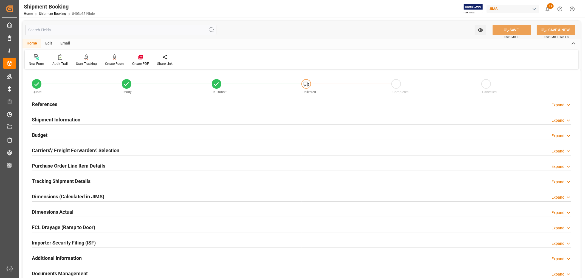
click at [119, 240] on div "Importer Security Filing (ISF) Expand" at bounding box center [302, 242] width 540 height 10
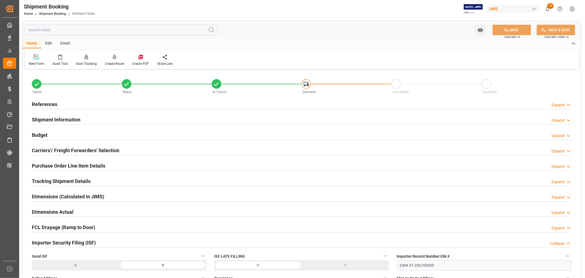
click at [119, 240] on div "Importer Security Filing (ISF) Collapse" at bounding box center [302, 242] width 540 height 10
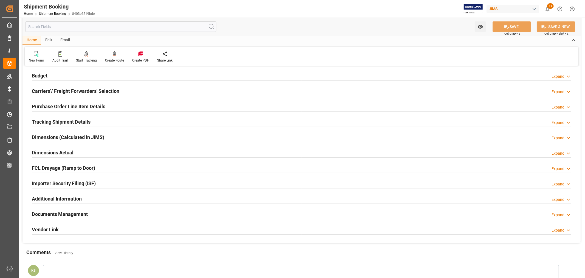
scroll to position [91, 0]
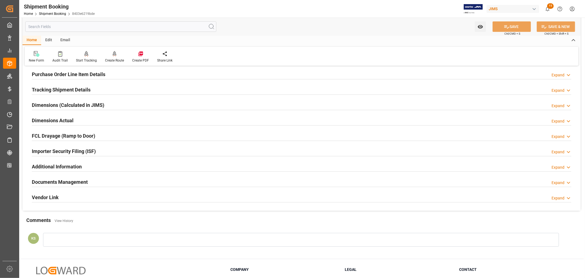
click at [124, 180] on div "Documents Management Expand" at bounding box center [302, 181] width 540 height 10
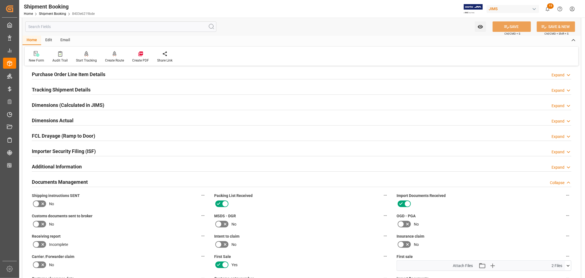
scroll to position [0, 0]
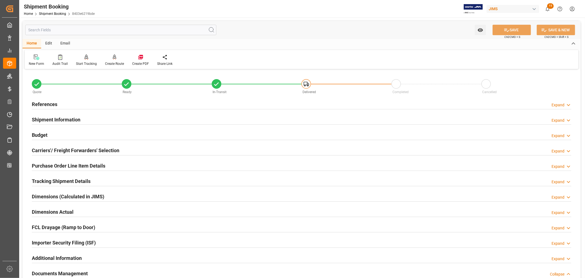
click at [50, 103] on h2 "References" at bounding box center [45, 103] width 26 height 7
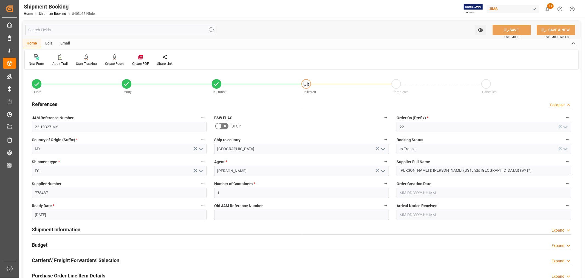
click at [50, 103] on h2 "References" at bounding box center [45, 103] width 26 height 7
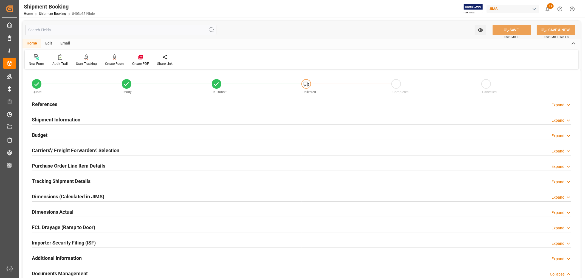
click at [53, 115] on div "Shipment Information" at bounding box center [56, 119] width 49 height 10
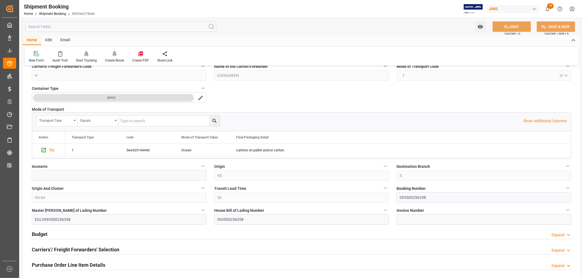
scroll to position [152, 0]
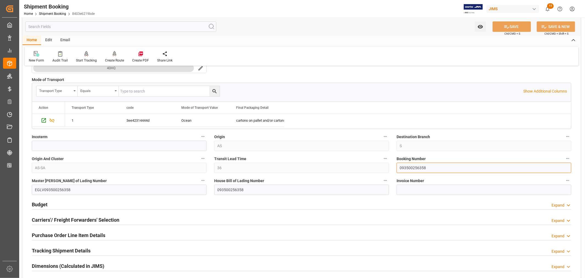
click at [407, 167] on input "093500256358" at bounding box center [484, 167] width 175 height 10
click at [49, 14] on link "Shipment Booking" at bounding box center [52, 14] width 27 height 4
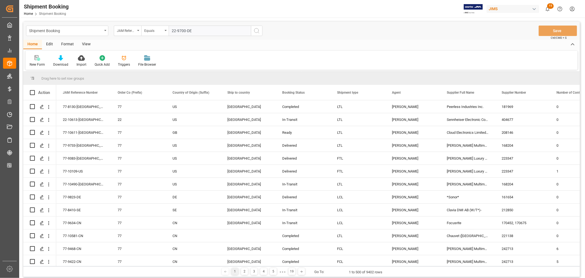
type input "22-9700-DE"
click at [255, 31] on icon "search button" at bounding box center [257, 30] width 7 height 7
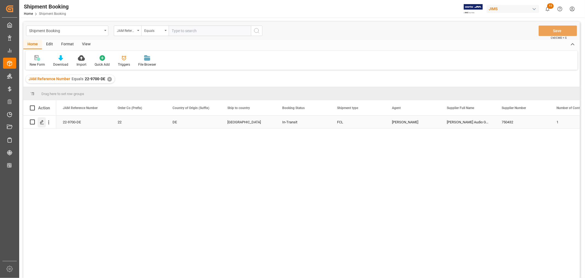
click at [42, 122] on polygon "Press SPACE to select this row." at bounding box center [41, 121] width 3 height 3
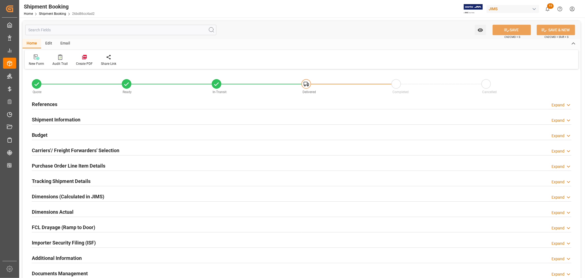
type input "1"
type input "07-28-2025"
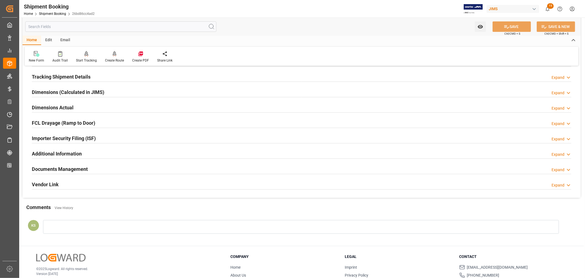
scroll to position [135, 0]
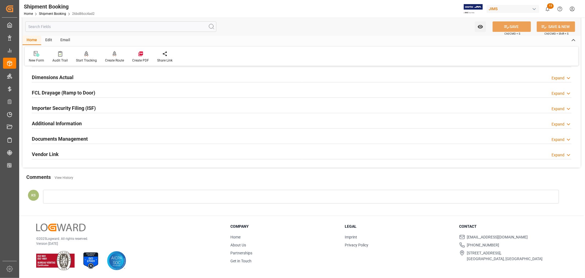
click at [91, 140] on div "Documents Management Expand" at bounding box center [302, 138] width 540 height 10
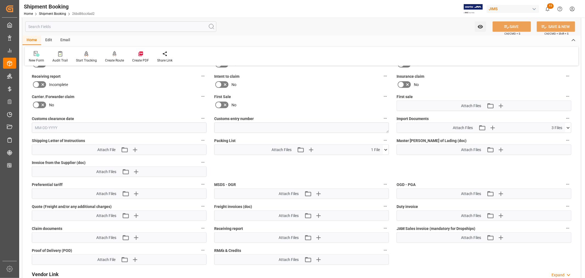
scroll to position [257, 0]
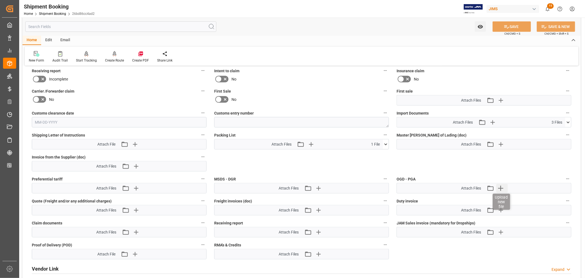
click at [500, 187] on icon "button" at bounding box center [500, 187] width 5 height 5
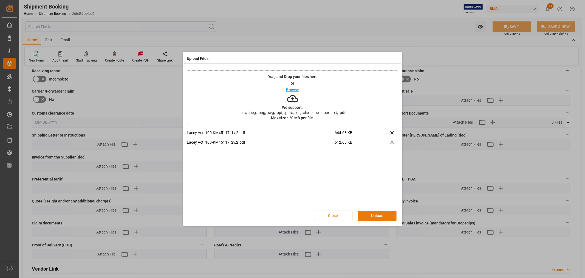
click at [378, 215] on button "Upload" at bounding box center [377, 215] width 38 height 10
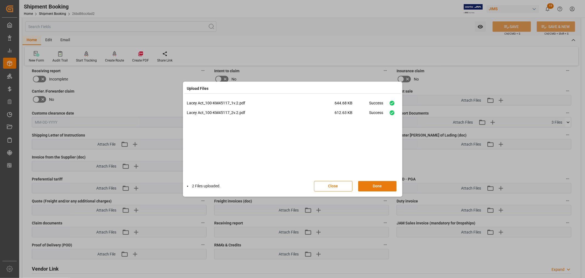
click at [374, 184] on button "Done" at bounding box center [377, 186] width 38 height 10
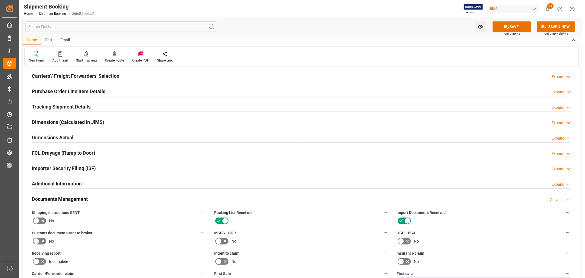
scroll to position [74, 0]
click at [505, 26] on icon at bounding box center [507, 27] width 6 height 6
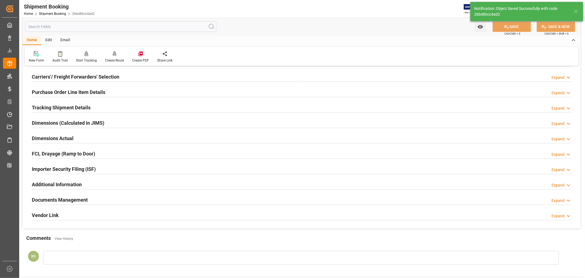
click at [60, 105] on h2 "Tracking Shipment Details" at bounding box center [61, 107] width 59 height 7
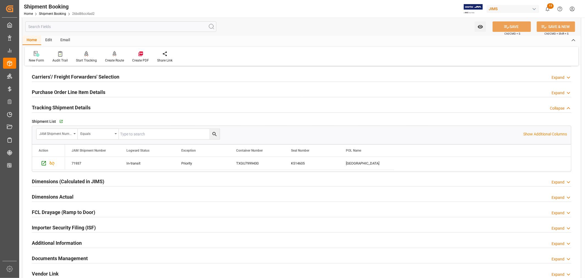
click at [60, 105] on h2 "Tracking Shipment Details" at bounding box center [61, 107] width 59 height 7
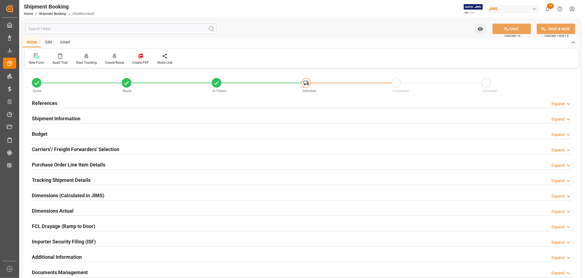
scroll to position [0, 0]
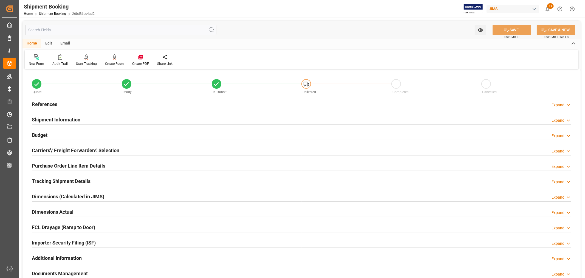
click at [45, 103] on h2 "References" at bounding box center [45, 103] width 26 height 7
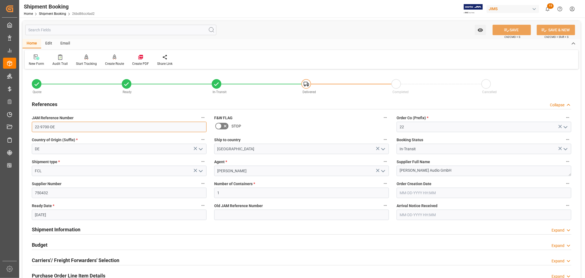
drag, startPoint x: 55, startPoint y: 126, endPoint x: 35, endPoint y: 126, distance: 20.3
click at [35, 126] on input "22-9700-DE" at bounding box center [119, 127] width 175 height 10
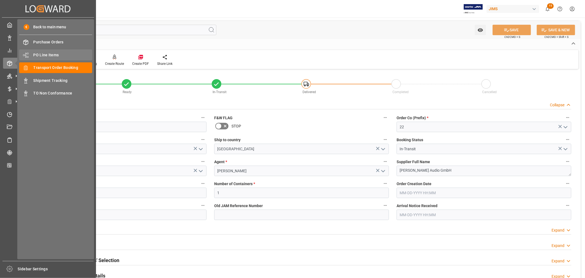
click at [44, 53] on span "PO Line Items" at bounding box center [62, 55] width 59 height 6
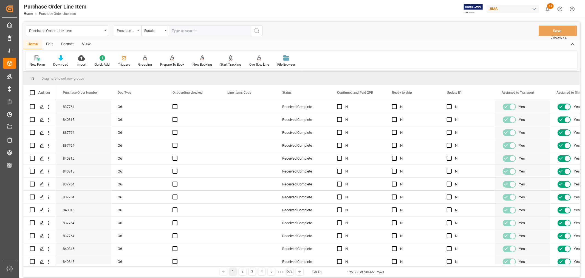
click at [139, 29] on div "Purchase Order Number" at bounding box center [127, 31] width 27 height 10
click at [135, 90] on div "Reference 2 Vendor" at bounding box center [155, 91] width 82 height 12
drag, startPoint x: 172, startPoint y: 31, endPoint x: 176, endPoint y: 40, distance: 10.6
click at [172, 31] on input "text" at bounding box center [210, 31] width 82 height 10
paste input "22-9700-DE"
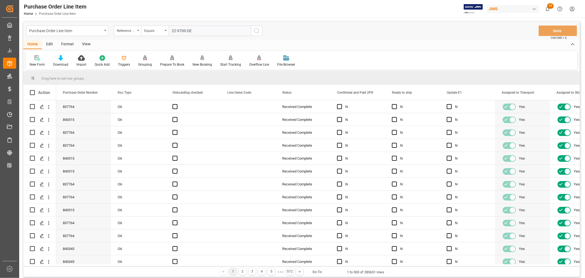
type input "22-9700-DE"
click at [256, 30] on icon "search button" at bounding box center [257, 30] width 7 height 7
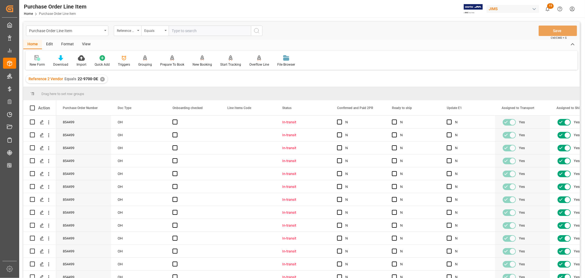
click at [86, 43] on div "View" at bounding box center [86, 44] width 17 height 9
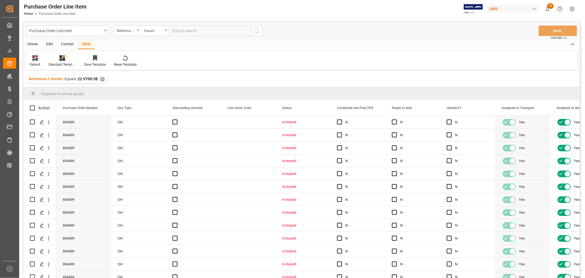
click at [67, 63] on div "Standard Templates" at bounding box center [62, 64] width 27 height 5
click at [70, 133] on div "Buyer Discrepancy" at bounding box center [77, 134] width 48 height 6
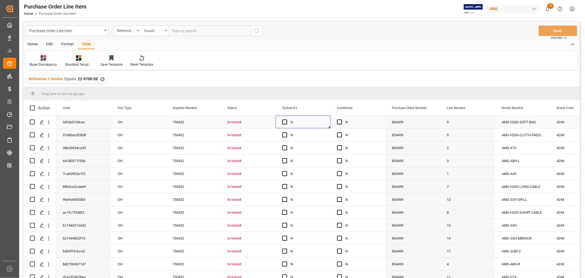
click at [316, 122] on div "N" at bounding box center [307, 122] width 33 height 13
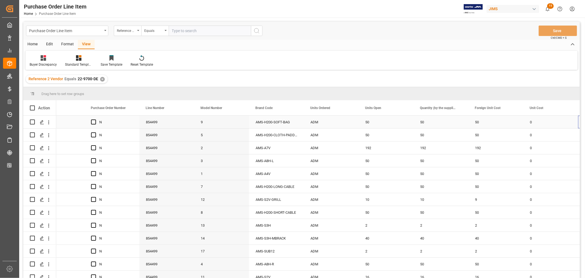
scroll to position [0, 301]
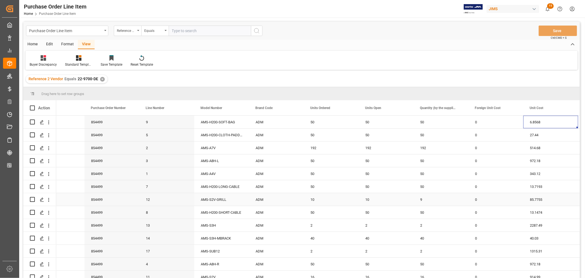
click at [366, 199] on div "10" at bounding box center [386, 199] width 55 height 13
drag, startPoint x: 412, startPoint y: 204, endPoint x: 438, endPoint y: 202, distance: 26.2
click at [408, 263] on div "1" at bounding box center [386, 262] width 55 height 13
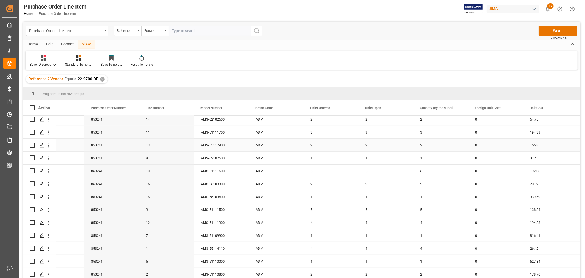
scroll to position [274, 0]
click at [402, 259] on div "1" at bounding box center [386, 260] width 55 height 13
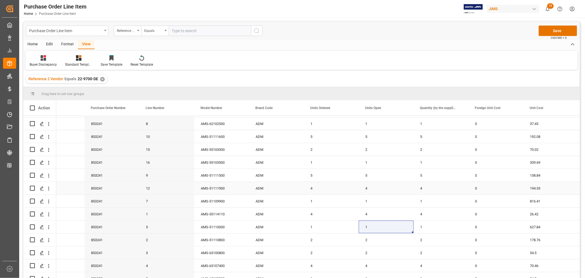
scroll to position [297, 0]
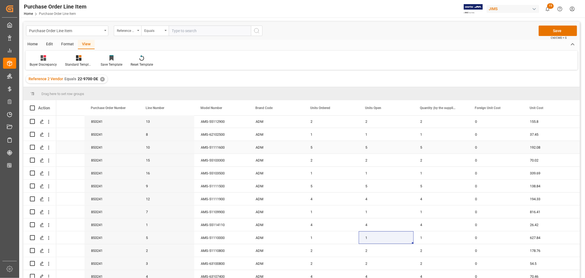
click at [435, 149] on div "5" at bounding box center [441, 147] width 55 height 13
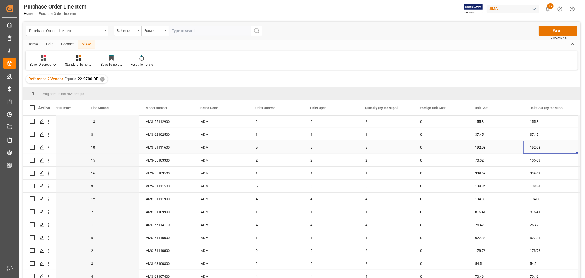
scroll to position [0, 0]
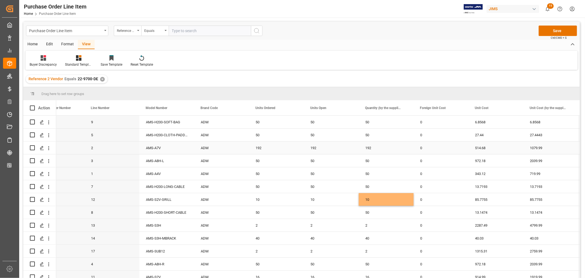
click at [480, 147] on div "514.68" at bounding box center [496, 147] width 55 height 13
click at [481, 147] on div "514.68" at bounding box center [496, 147] width 55 height 13
drag, startPoint x: 522, startPoint y: 152, endPoint x: 544, endPoint y: 150, distance: 22.0
click at [480, 159] on div "972.18" at bounding box center [496, 160] width 55 height 13
drag, startPoint x: 522, startPoint y: 165, endPoint x: 548, endPoint y: 164, distance: 25.8
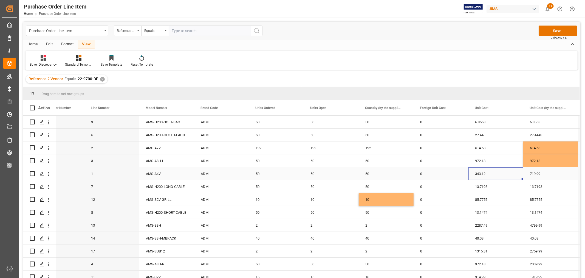
click at [479, 172] on div "343.12" at bounding box center [496, 173] width 55 height 13
drag, startPoint x: 522, startPoint y: 179, endPoint x: 541, endPoint y: 177, distance: 19.3
click at [482, 223] on div "2287.49" at bounding box center [496, 225] width 55 height 13
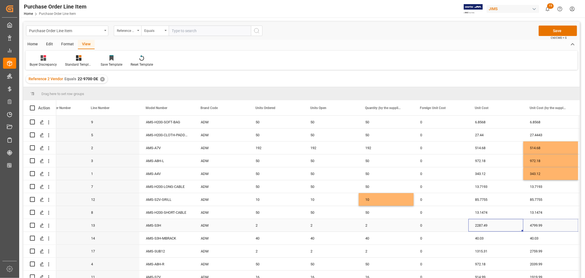
drag, startPoint x: 523, startPoint y: 230, endPoint x: 544, endPoint y: 227, distance: 21.3
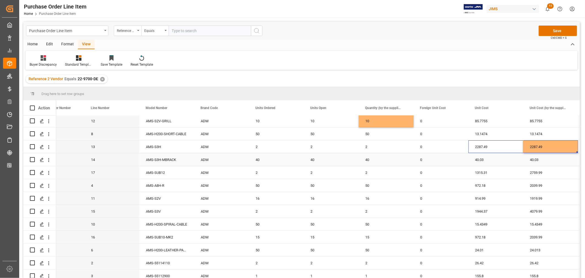
scroll to position [122, 0]
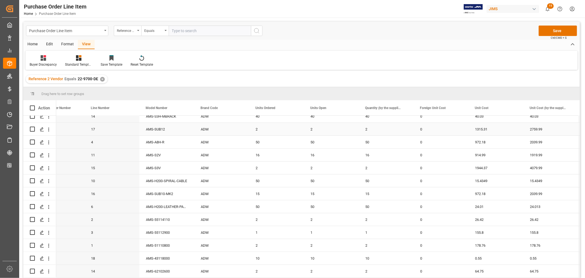
click at [481, 128] on div "1315.31" at bounding box center [496, 129] width 55 height 13
drag, startPoint x: 522, startPoint y: 133, endPoint x: 535, endPoint y: 133, distance: 13.4
click at [478, 141] on div "972.18" at bounding box center [496, 142] width 55 height 13
drag, startPoint x: 522, startPoint y: 146, endPoint x: 542, endPoint y: 145, distance: 20.4
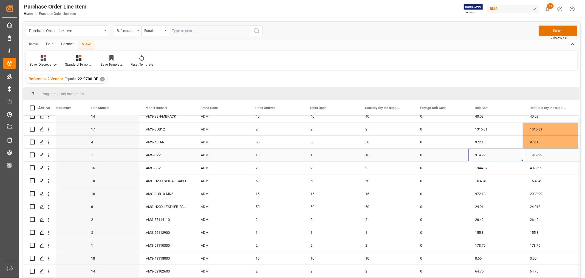
click at [480, 154] on div "914.99" at bounding box center [496, 154] width 55 height 13
drag, startPoint x: 522, startPoint y: 159, endPoint x: 548, endPoint y: 158, distance: 25.8
click at [482, 168] on div "1944.37" at bounding box center [496, 167] width 55 height 13
drag, startPoint x: 523, startPoint y: 172, endPoint x: 555, endPoint y: 170, distance: 32.8
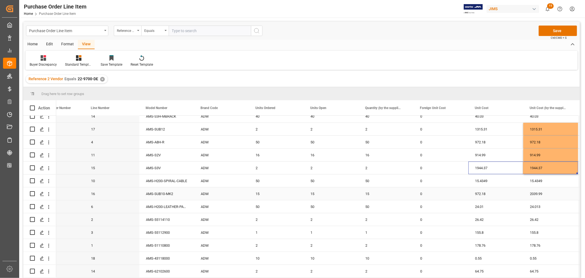
click at [481, 193] on div "972.18" at bounding box center [496, 193] width 55 height 13
drag, startPoint x: 522, startPoint y: 199, endPoint x: 539, endPoint y: 197, distance: 16.8
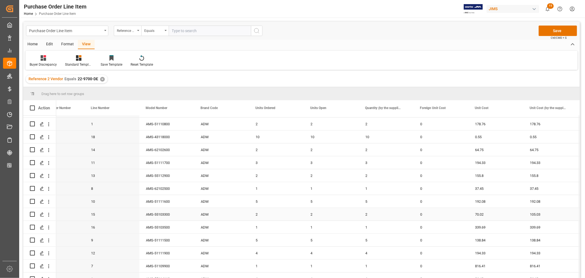
scroll to position [244, 0]
click at [480, 212] on div "70.02" at bounding box center [496, 213] width 55 height 13
drag, startPoint x: 522, startPoint y: 218, endPoint x: 542, endPoint y: 216, distance: 20.4
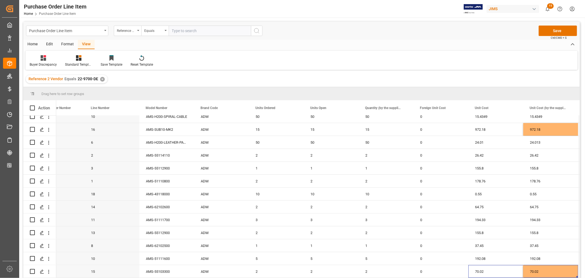
scroll to position [0, 0]
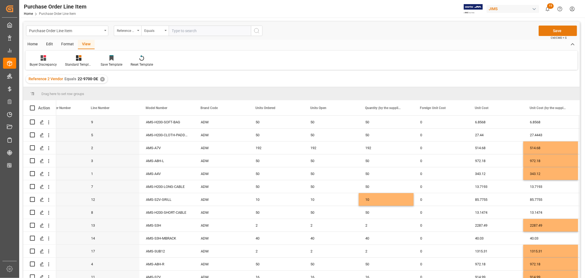
click at [556, 30] on button "Save" at bounding box center [558, 31] width 38 height 10
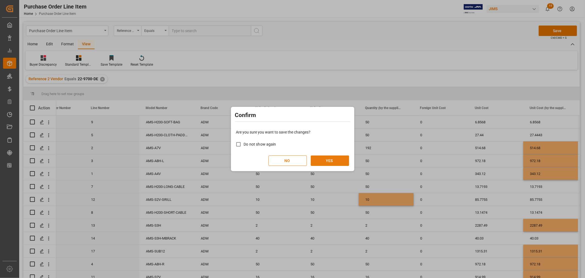
click at [329, 161] on button "YES" at bounding box center [330, 160] width 38 height 10
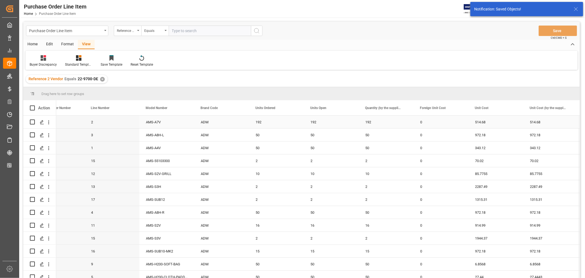
click at [235, 122] on div "ADM" at bounding box center [221, 122] width 55 height 13
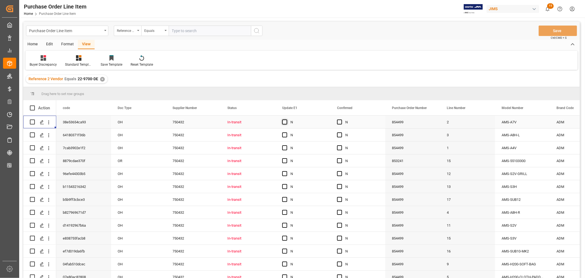
click at [285, 121] on span "Press SPACE to select this row." at bounding box center [284, 121] width 5 height 5
click at [286, 119] on input "Press SPACE to select this row." at bounding box center [286, 119] width 0 height 0
click at [339, 120] on span "Press SPACE to select this row." at bounding box center [339, 121] width 5 height 5
click at [341, 119] on input "Press SPACE to select this row." at bounding box center [341, 119] width 0 height 0
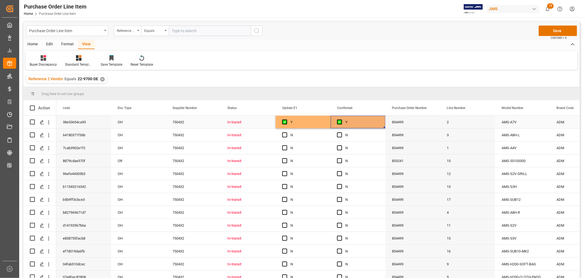
click at [295, 119] on div "Y" at bounding box center [307, 122] width 33 height 13
drag, startPoint x: 310, startPoint y: 122, endPoint x: 364, endPoint y: 122, distance: 53.5
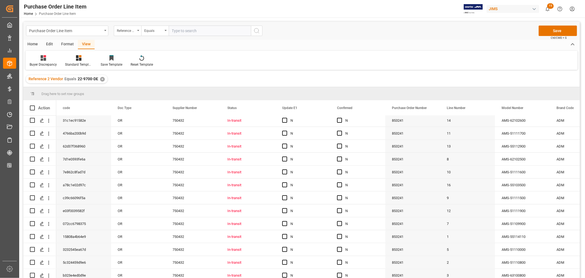
scroll to position [328, 0]
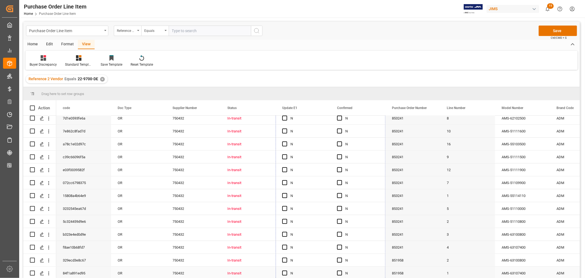
drag, startPoint x: 384, startPoint y: 127, endPoint x: 368, endPoint y: 271, distance: 144.9
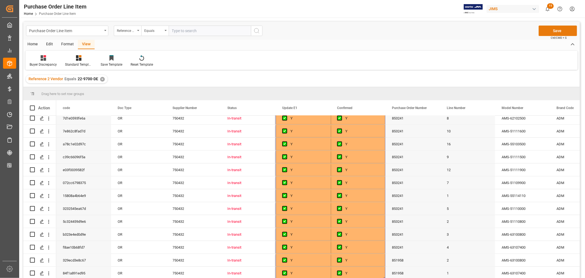
click at [553, 31] on button "Save" at bounding box center [558, 31] width 38 height 10
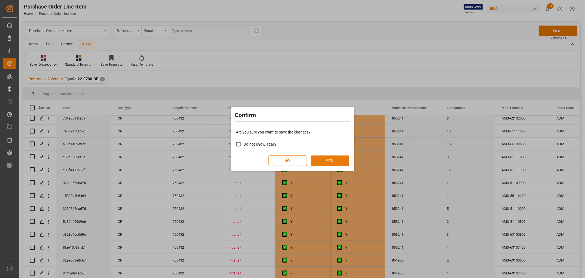
click at [328, 161] on button "YES" at bounding box center [330, 160] width 38 height 10
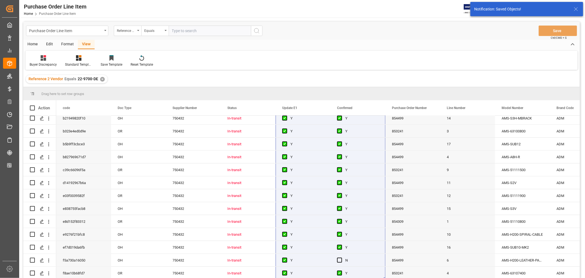
click at [83, 45] on div "View" at bounding box center [86, 44] width 17 height 9
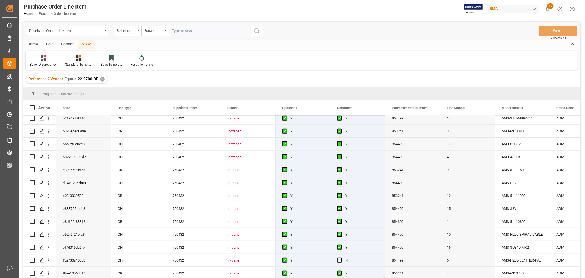
click at [77, 58] on icon at bounding box center [78, 57] width 5 height 5
click at [80, 87] on div "HS listing [GEOGRAPHIC_DATA]" at bounding box center [93, 89] width 48 height 6
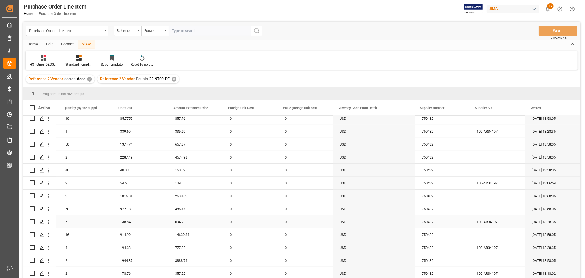
scroll to position [328, 0]
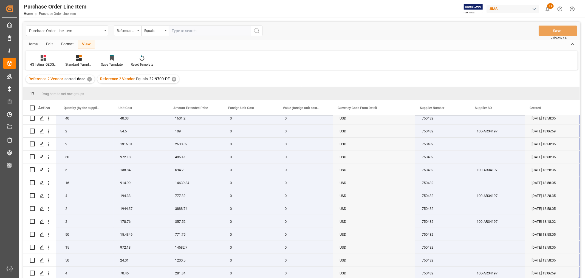
drag, startPoint x: 73, startPoint y: 119, endPoint x: 585, endPoint y: 273, distance: 534.8
click at [584, 273] on div "Purchase Order Line Item Home Purchase Order Line Item JIMS 15 Notifications On…" at bounding box center [301, 139] width 565 height 278
click at [89, 125] on div "2" at bounding box center [86, 131] width 55 height 13
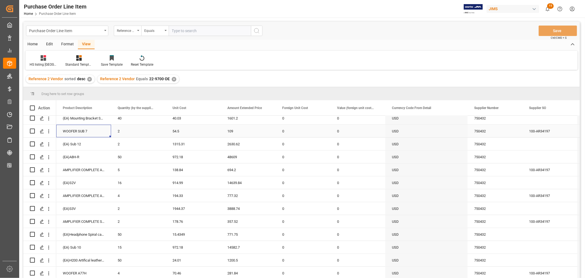
scroll to position [0, 0]
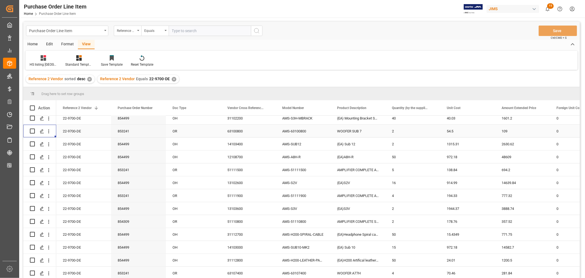
click at [78, 127] on div "22-9700-DE" at bounding box center [83, 131] width 55 height 13
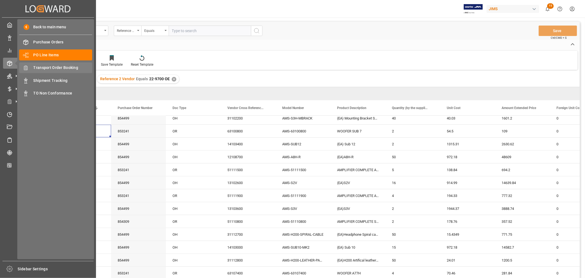
click at [57, 65] on span "Transport Order Booking" at bounding box center [62, 68] width 59 height 6
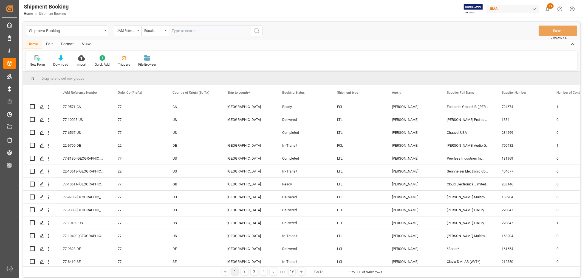
click at [180, 31] on input "text" at bounding box center [210, 31] width 82 height 10
paste input "22-9700-DE"
type input "22-9700-DE"
click at [256, 31] on icon "search button" at bounding box center [257, 30] width 7 height 7
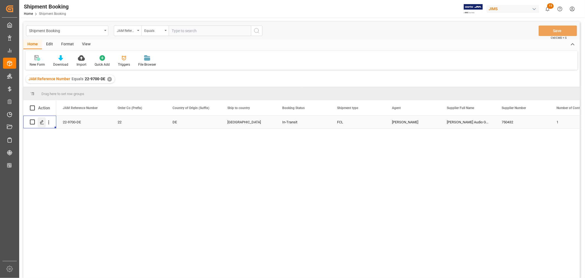
click at [42, 122] on polygon "Press SPACE to select this row." at bounding box center [41, 121] width 3 height 3
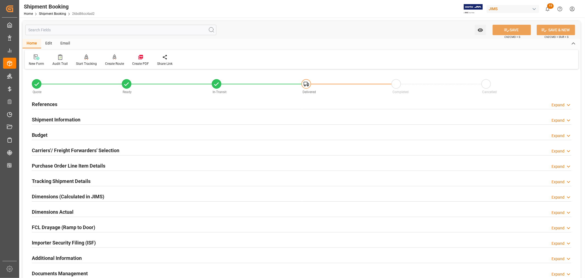
click at [48, 102] on h2 "References" at bounding box center [45, 103] width 26 height 7
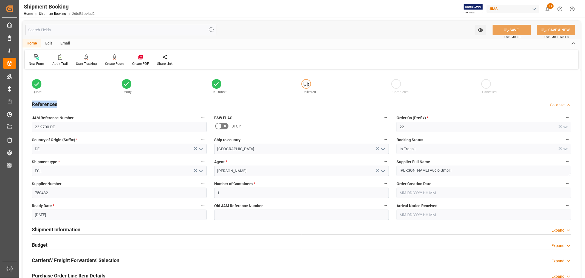
click at [48, 102] on h2 "References" at bounding box center [45, 103] width 26 height 7
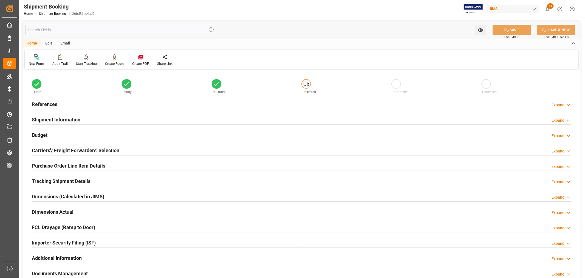
drag, startPoint x: 70, startPoint y: 117, endPoint x: 82, endPoint y: 121, distance: 13.0
click at [70, 117] on h2 "Shipment Information" at bounding box center [56, 119] width 49 height 7
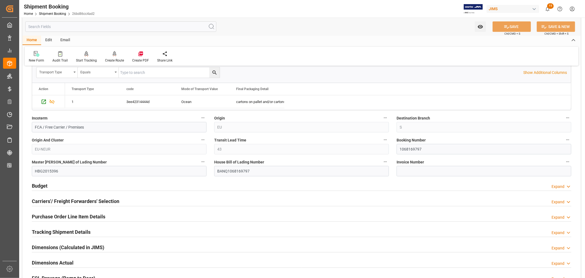
scroll to position [183, 0]
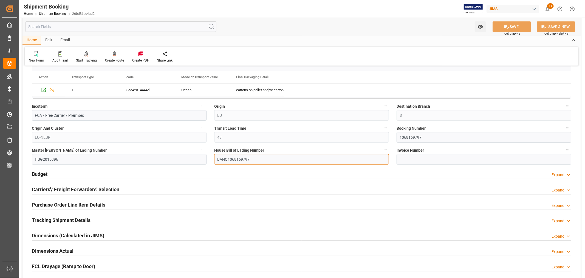
click at [225, 158] on input "BANQ1068169797" at bounding box center [301, 159] width 175 height 10
